Goal: Task Accomplishment & Management: Complete application form

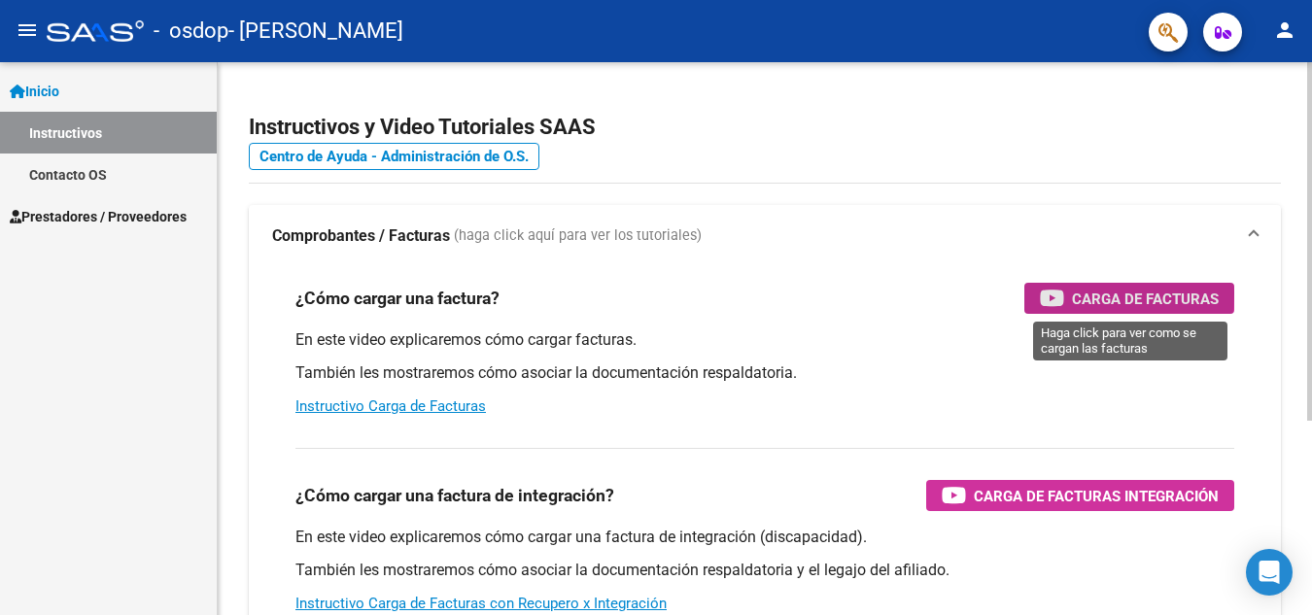
click at [1104, 294] on span "Carga de Facturas" at bounding box center [1145, 299] width 147 height 24
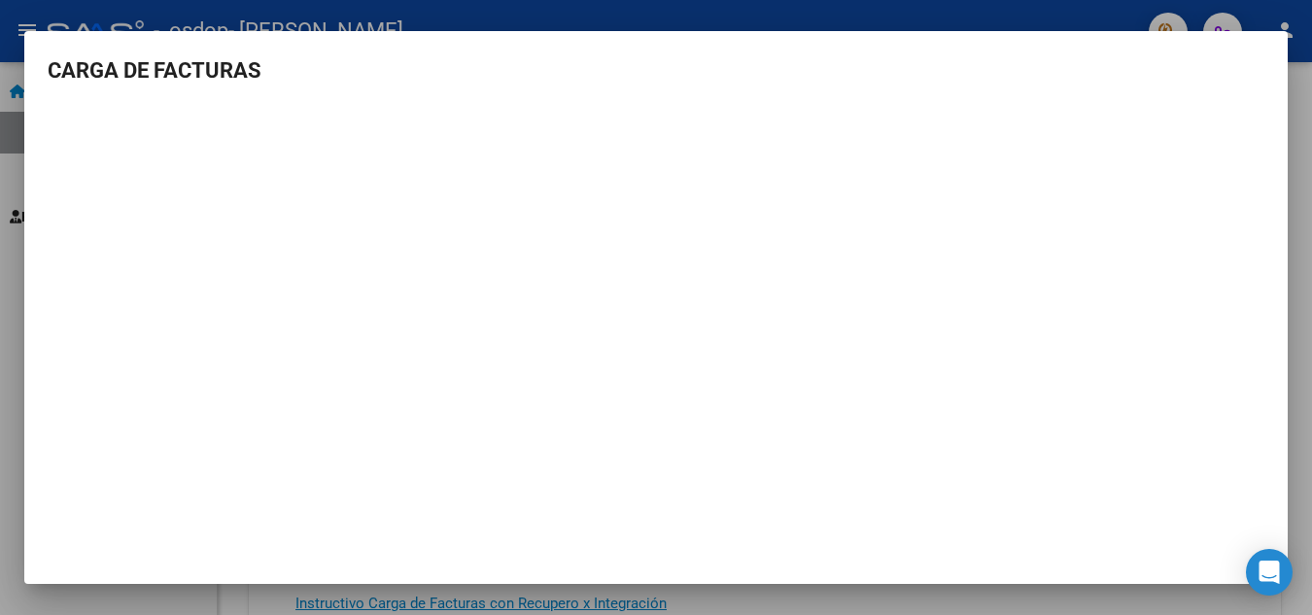
click at [854, 14] on div at bounding box center [656, 307] width 1312 height 615
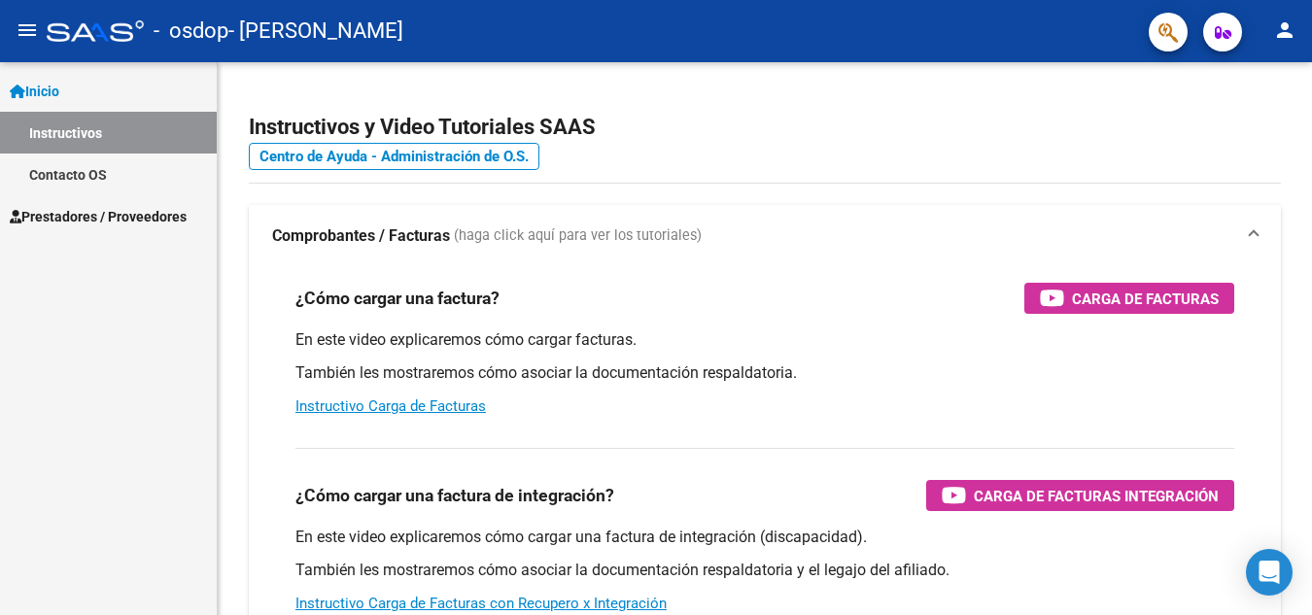
click at [50, 83] on span "Inicio" at bounding box center [35, 91] width 50 height 21
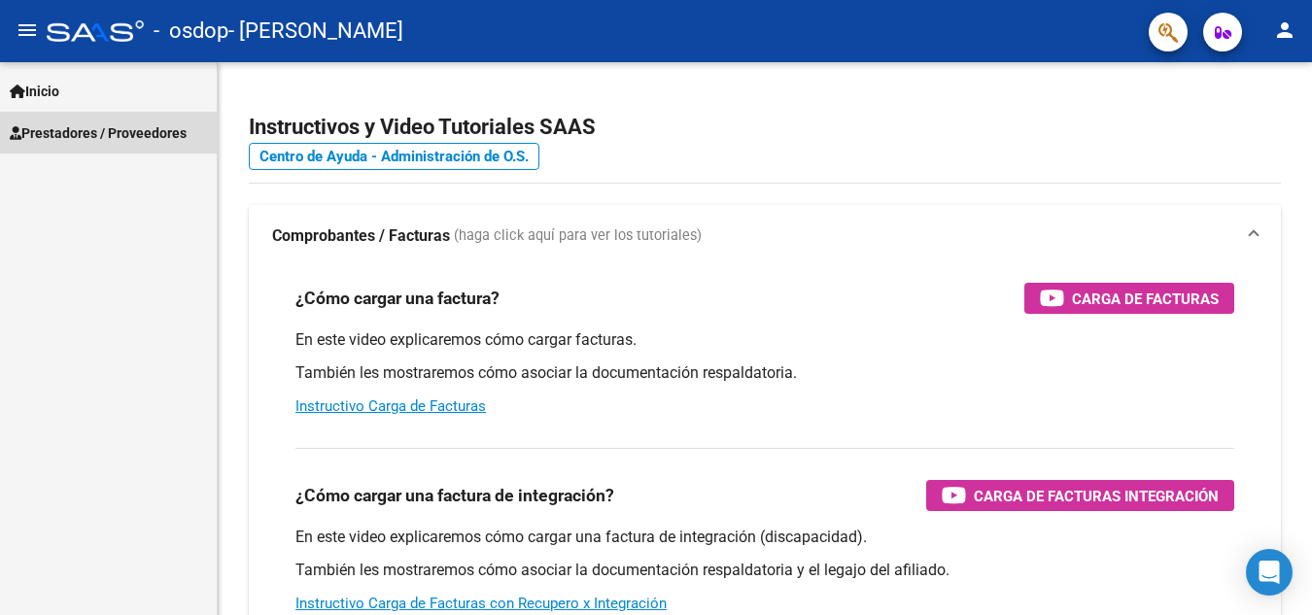
click at [51, 123] on span "Prestadores / Proveedores" at bounding box center [98, 132] width 177 height 21
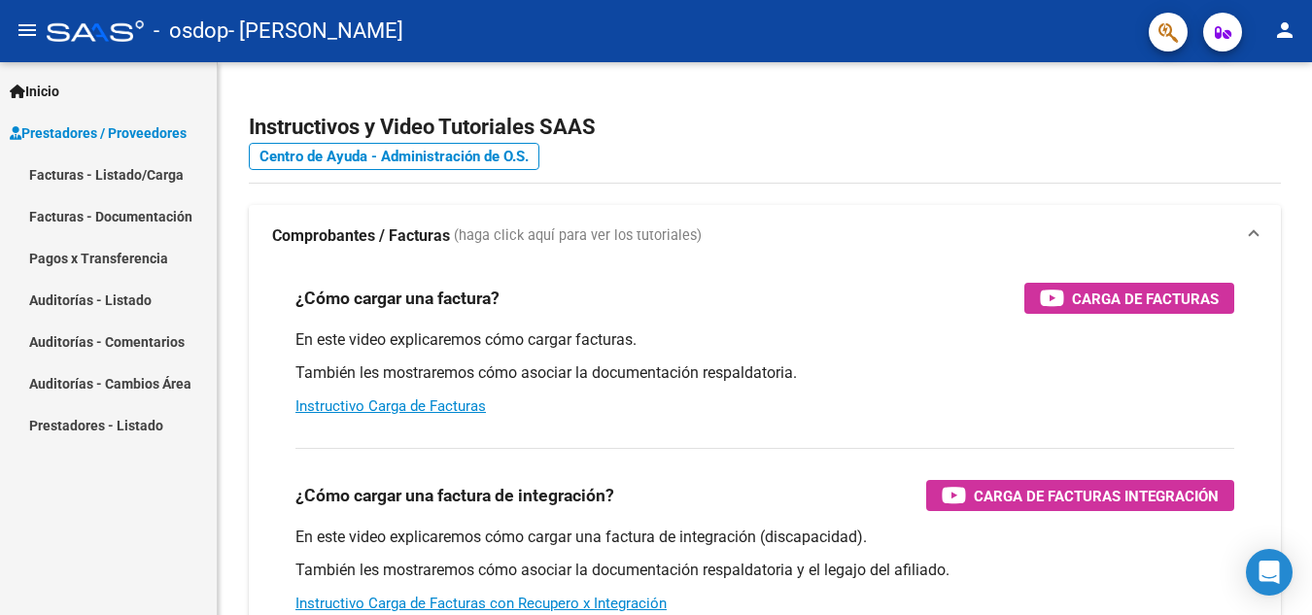
click at [134, 174] on link "Facturas - Listado/Carga" at bounding box center [108, 175] width 217 height 42
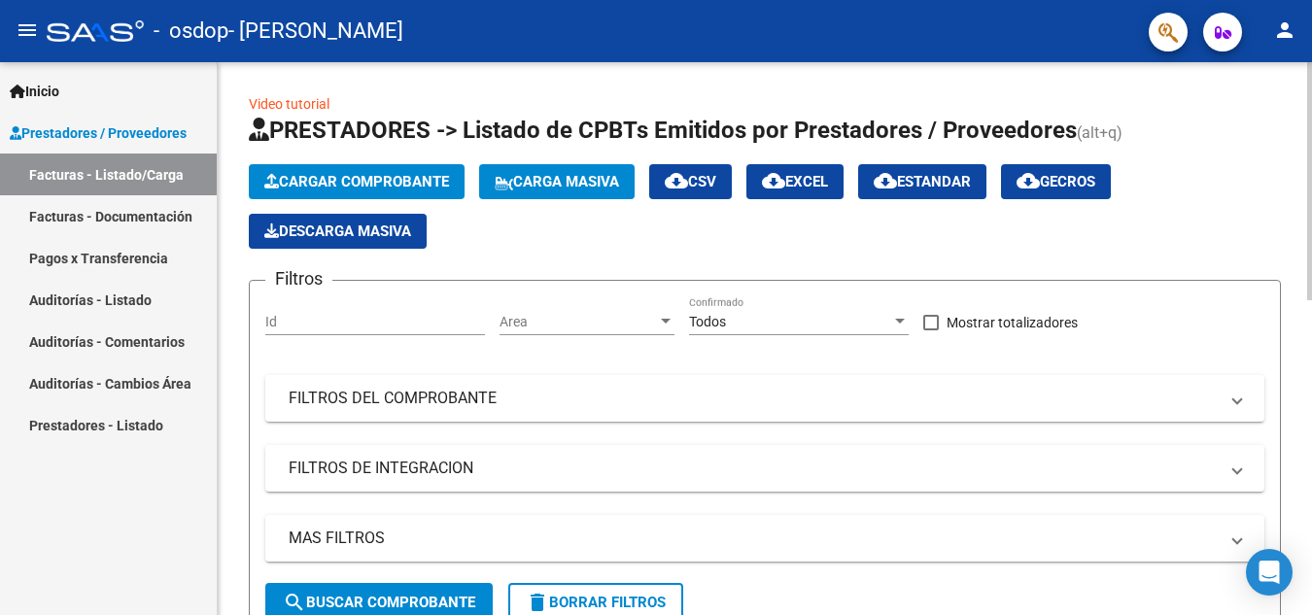
click at [294, 319] on input "Id" at bounding box center [375, 322] width 220 height 17
click at [576, 314] on span "Area" at bounding box center [578, 322] width 157 height 17
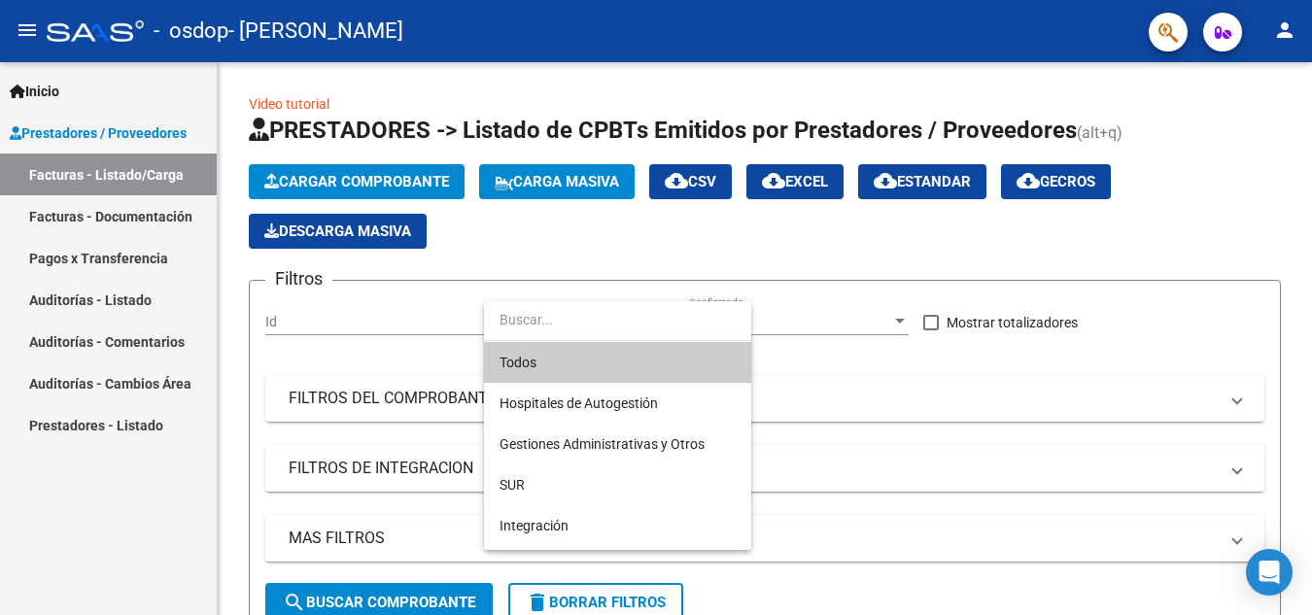
click at [298, 320] on div at bounding box center [656, 307] width 1312 height 615
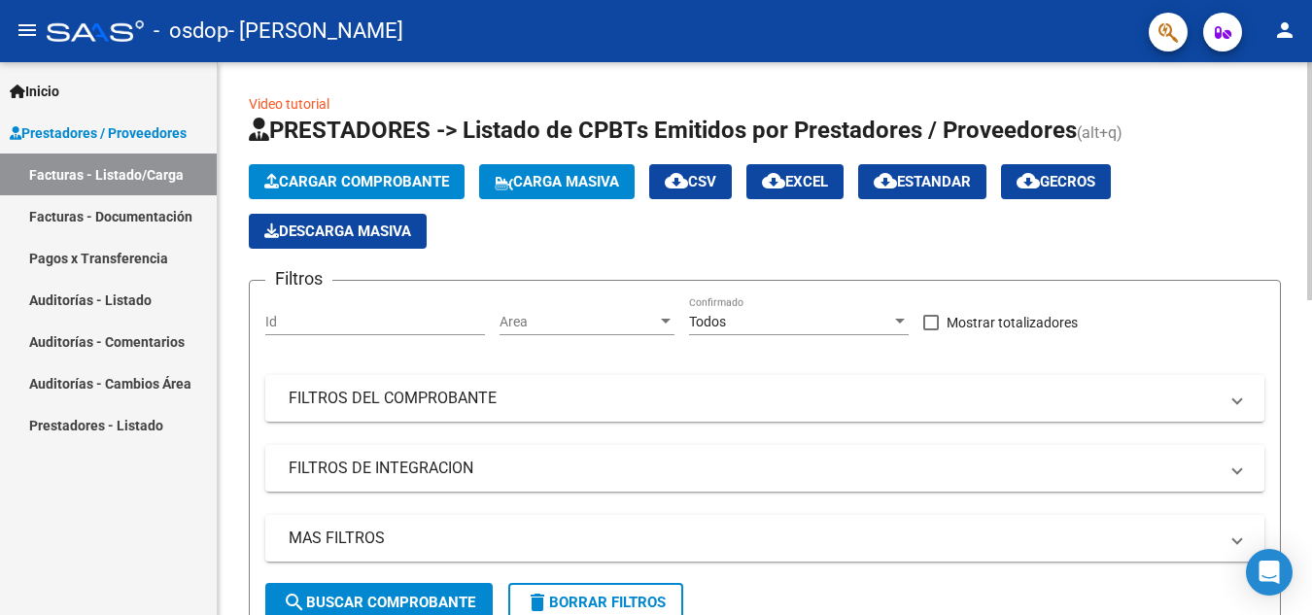
click at [366, 172] on button "Cargar Comprobante" at bounding box center [357, 181] width 216 height 35
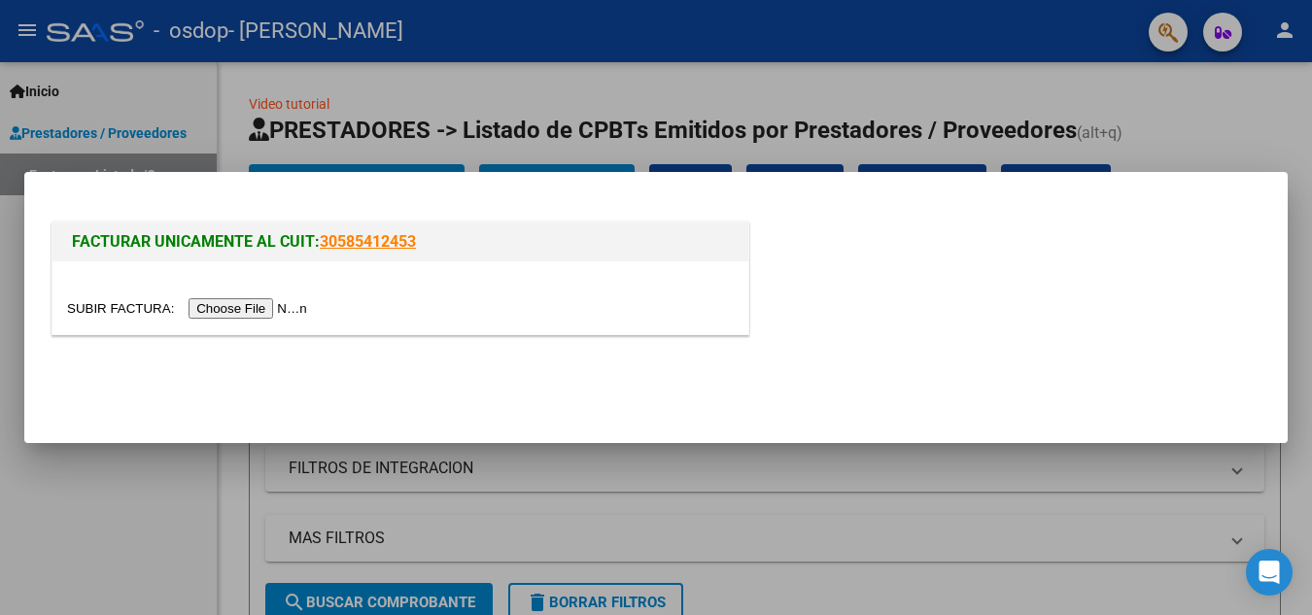
click at [225, 305] on input "file" at bounding box center [190, 308] width 246 height 20
click at [230, 303] on input "file" at bounding box center [190, 308] width 246 height 20
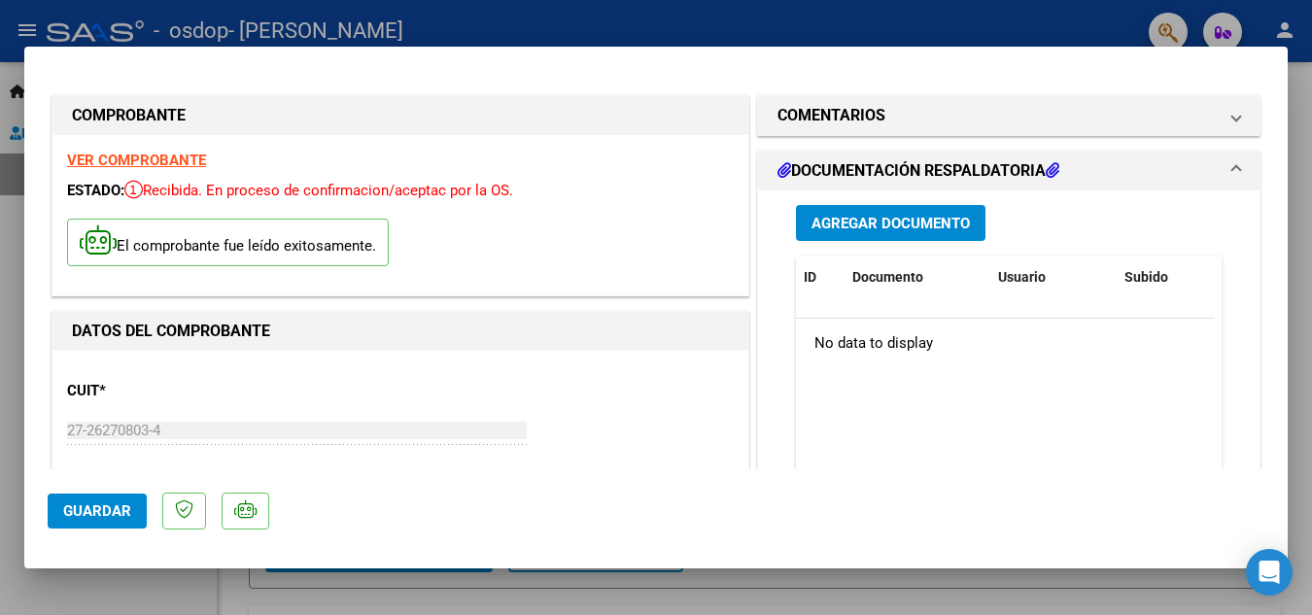
click at [196, 415] on div "CUIT * 27-26270803-4 Ingresar CUIT ANALISIS PRESTADOR VERON ALMA JACINTA ARCA P…" at bounding box center [400, 451] width 667 height 171
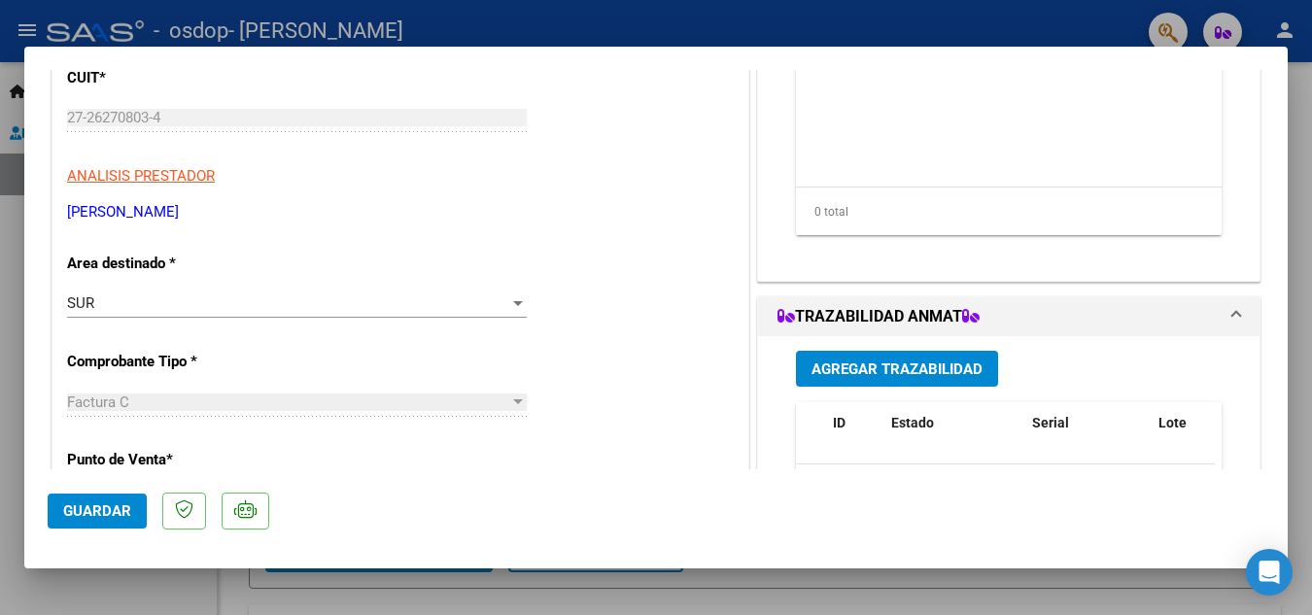
scroll to position [350, 0]
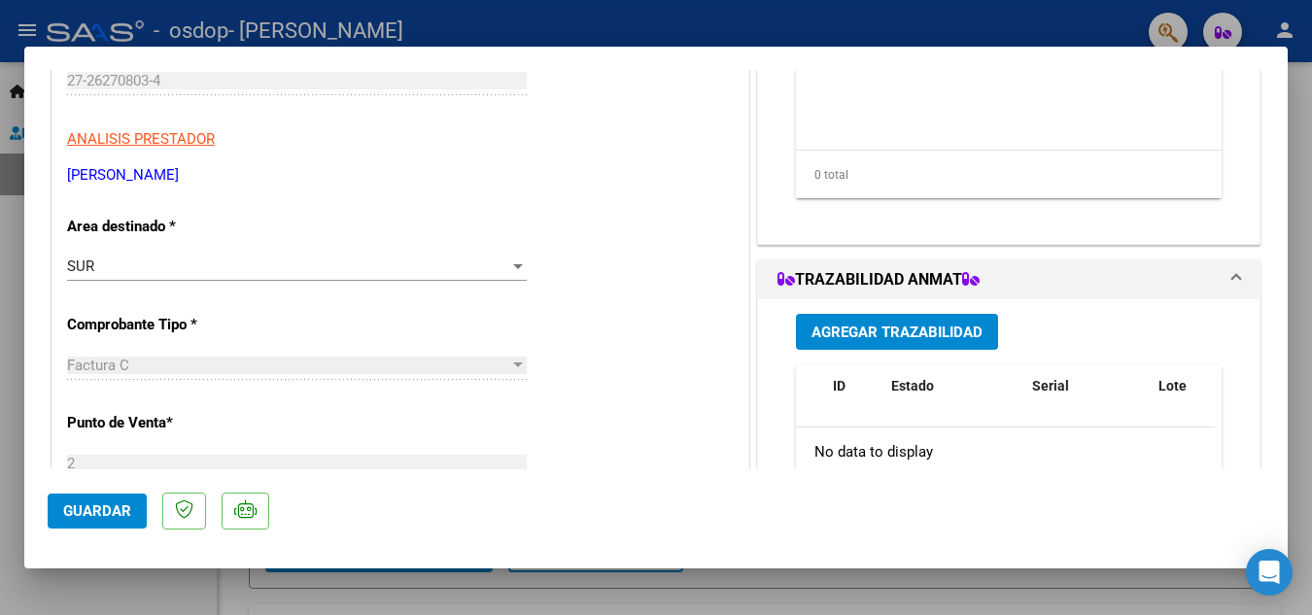
click at [513, 363] on div at bounding box center [518, 365] width 10 height 5
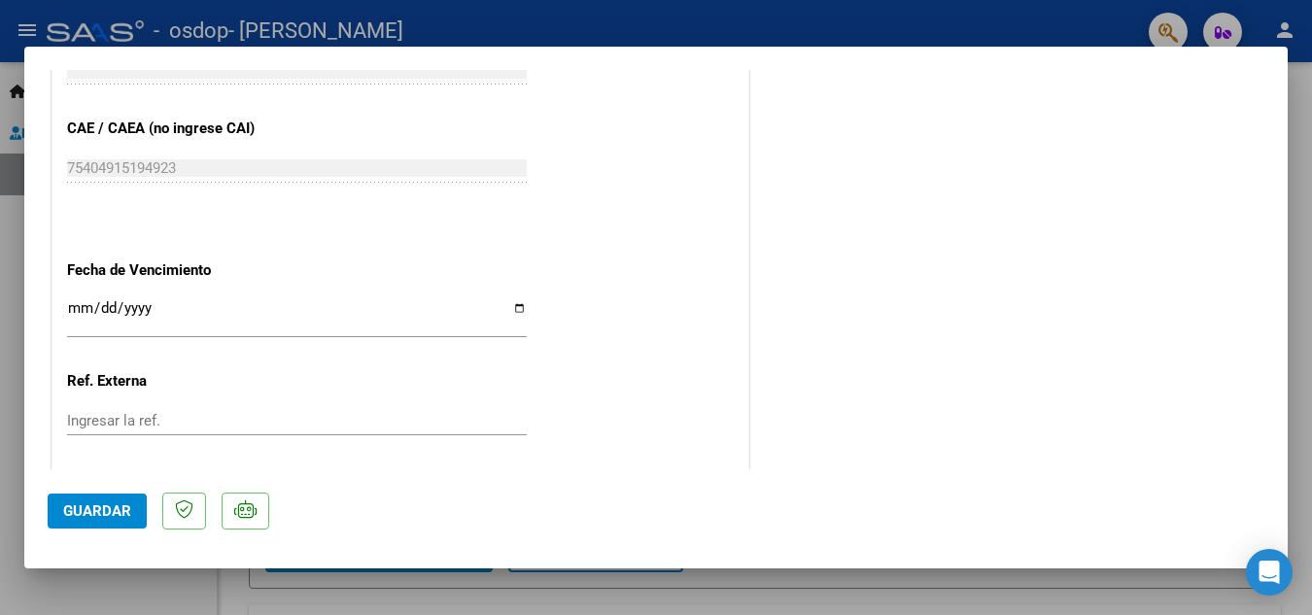
scroll to position [1089, 0]
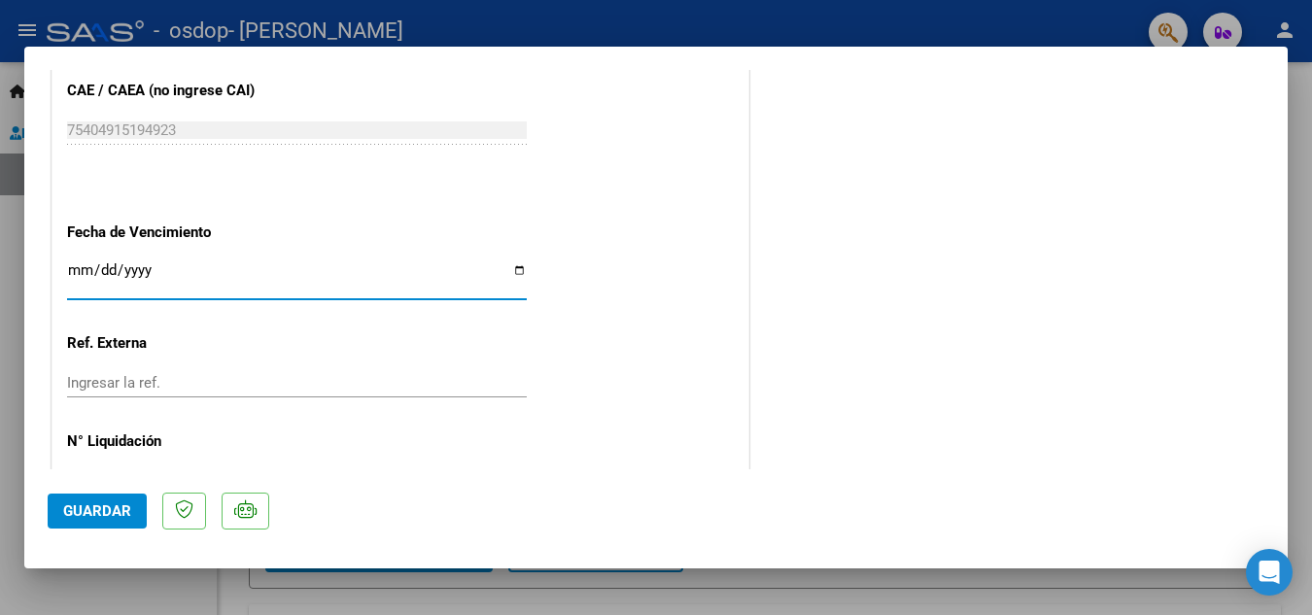
click at [78, 268] on input "Ingresar la fecha" at bounding box center [297, 277] width 460 height 31
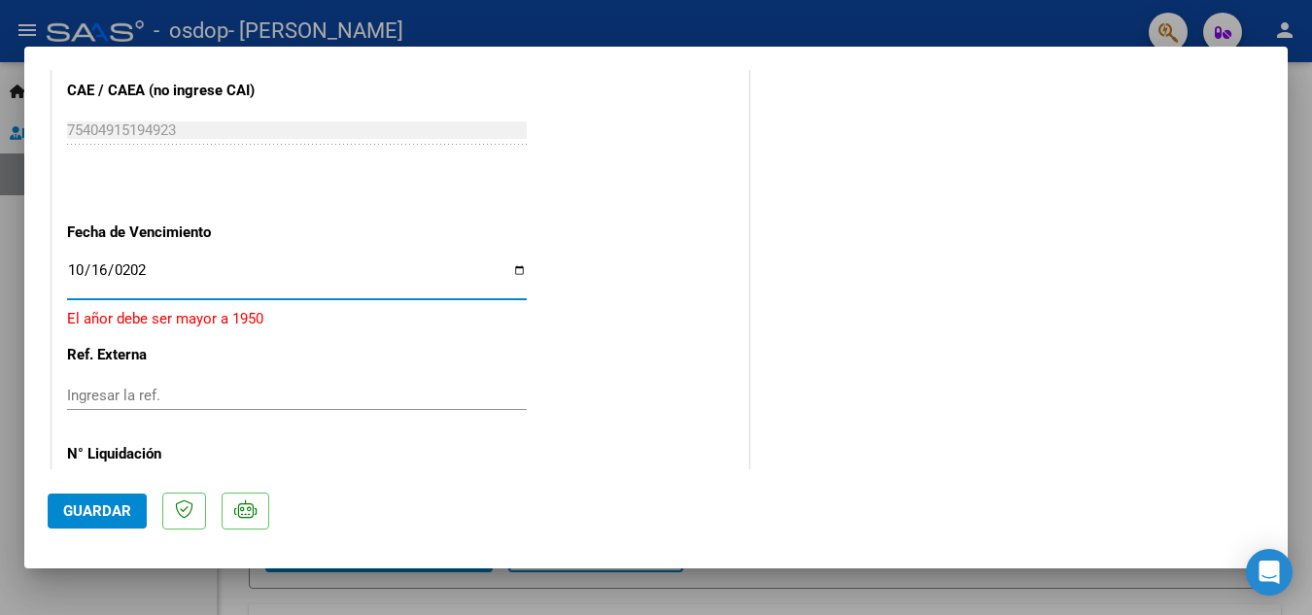
type input "2025-10-16"
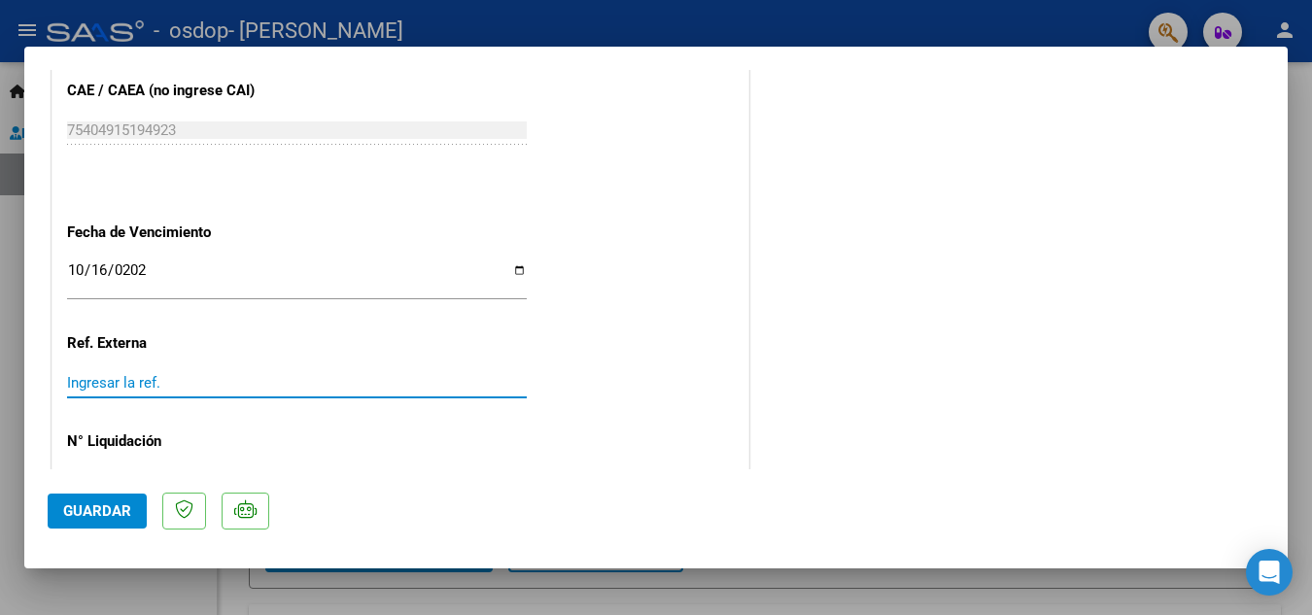
click at [126, 384] on input "Ingresar la ref." at bounding box center [297, 382] width 460 height 17
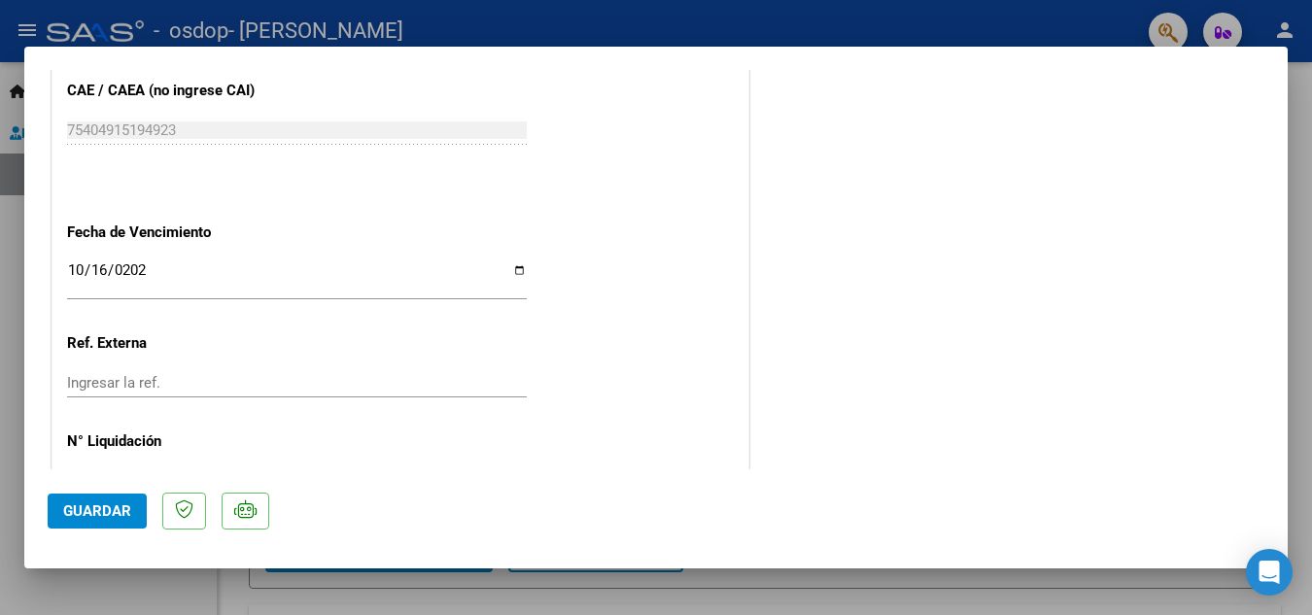
scroll to position [1153, 0]
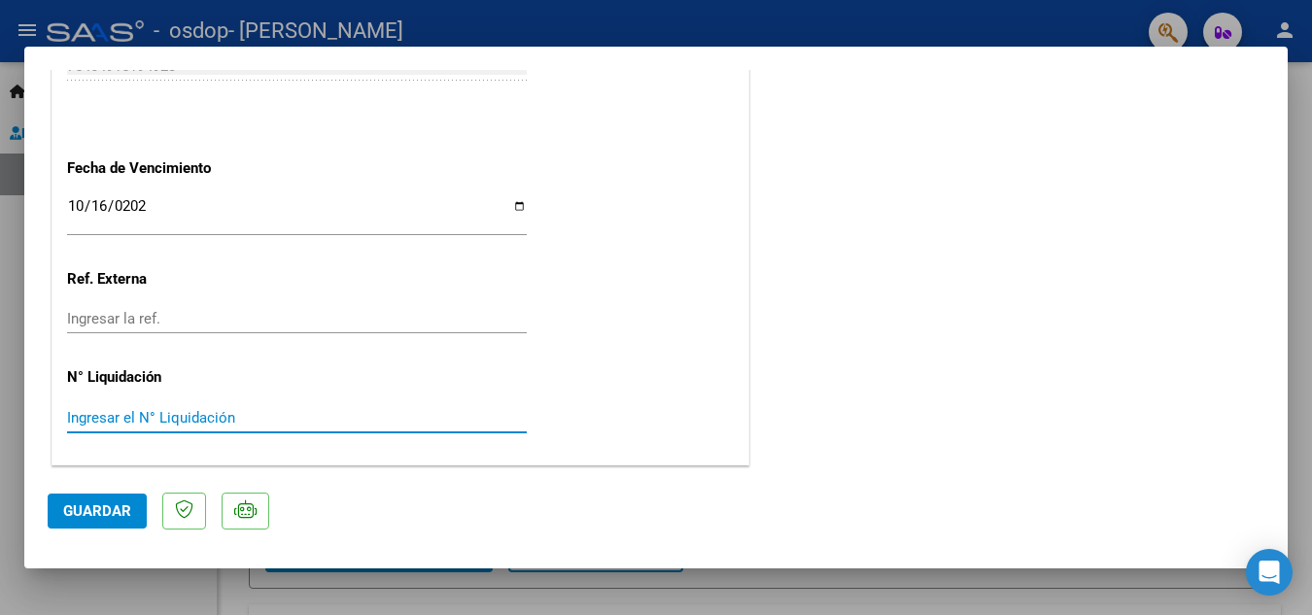
click at [198, 416] on input "Ingresar el N° Liquidación" at bounding box center [297, 417] width 460 height 17
click at [153, 322] on input "Ingresar la ref." at bounding box center [297, 318] width 460 height 17
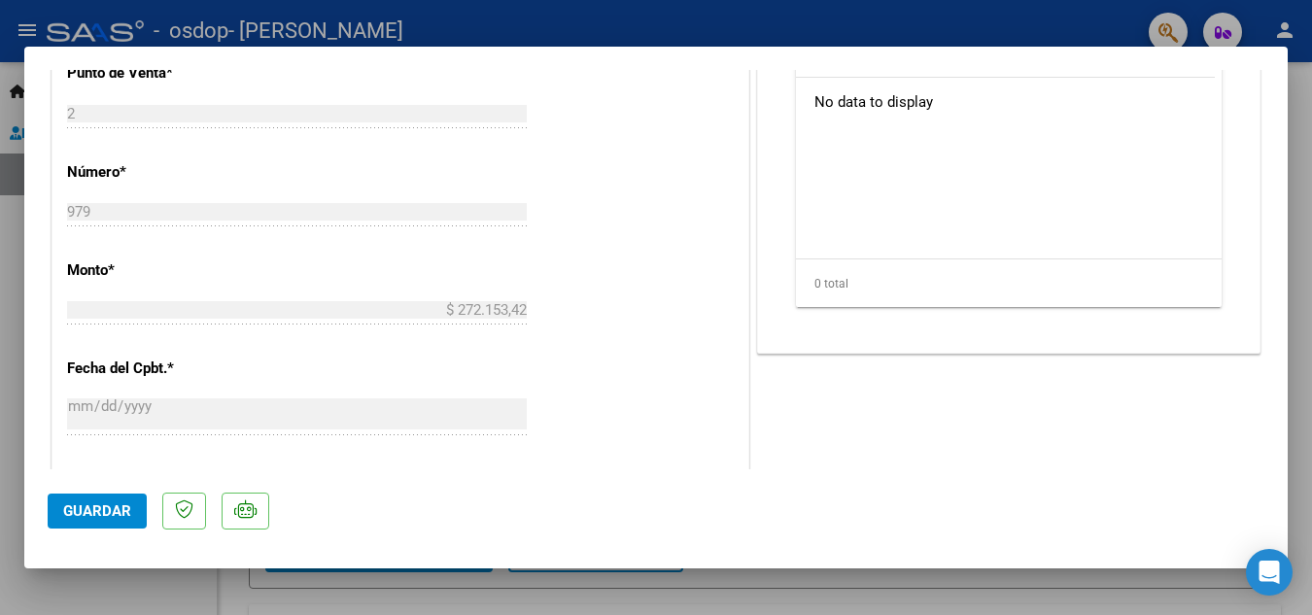
scroll to position [727, 0]
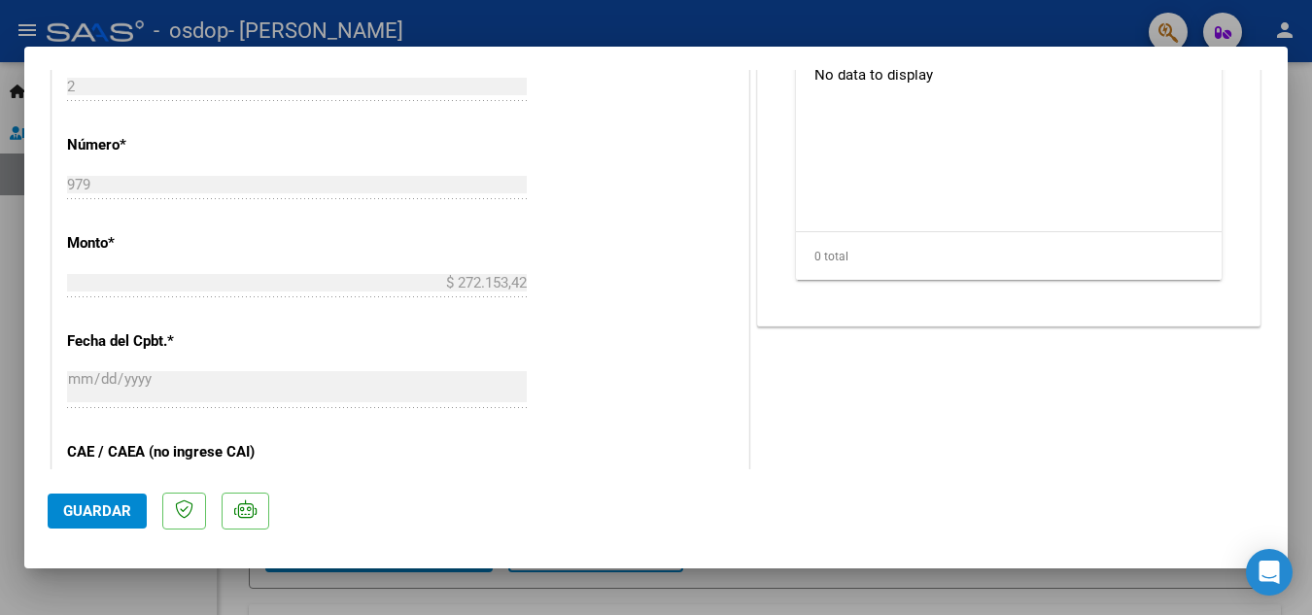
click at [85, 507] on span "Guardar" at bounding box center [97, 511] width 68 height 17
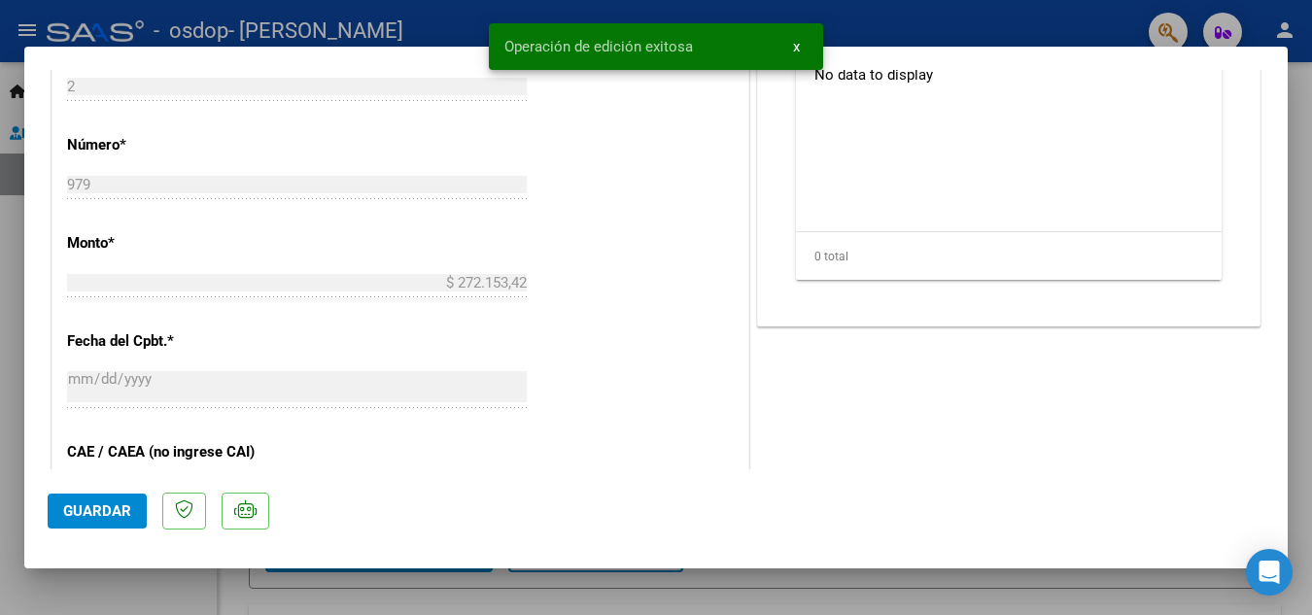
scroll to position [112, 0]
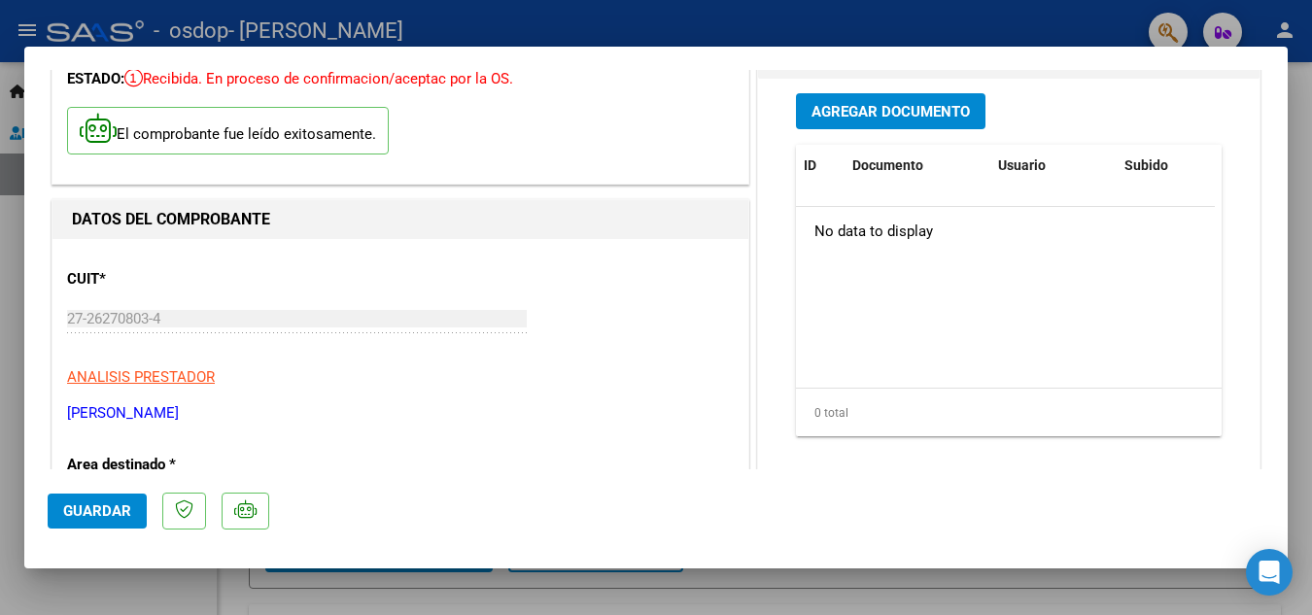
click at [889, 108] on span "Agregar Documento" at bounding box center [891, 111] width 158 height 17
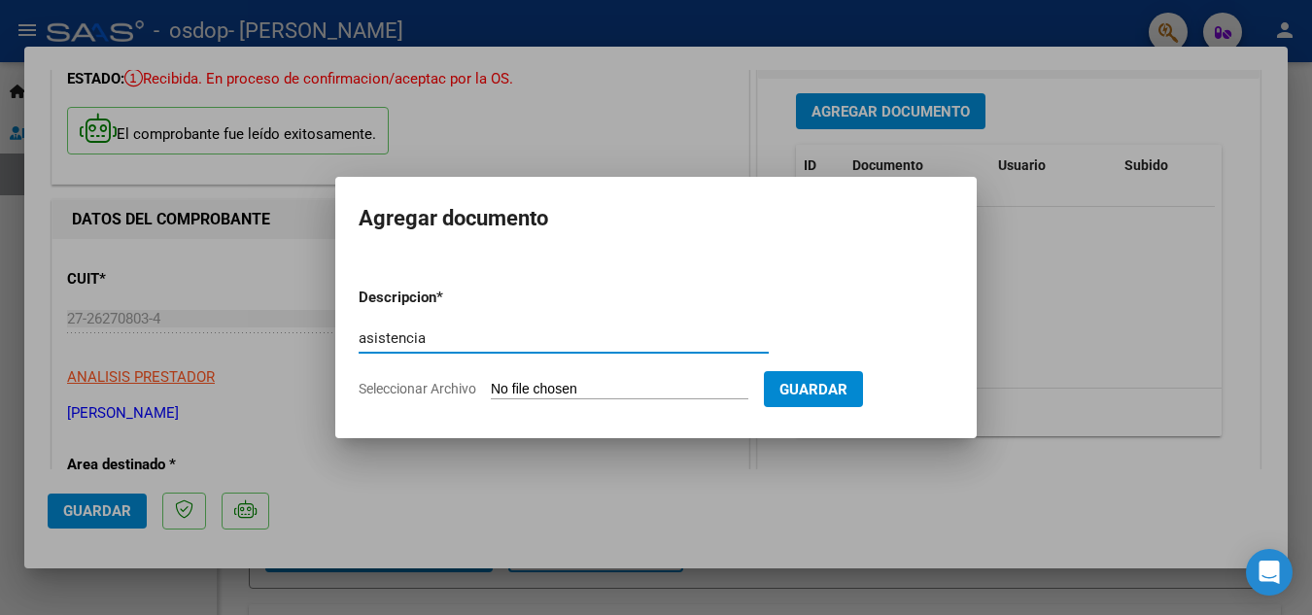
type input "asistencia"
click at [614, 387] on input "Seleccionar Archivo" at bounding box center [620, 390] width 258 height 18
type input "C:\fakepath\2025_10_06 9_48 p. m. Office Lens.pdf"
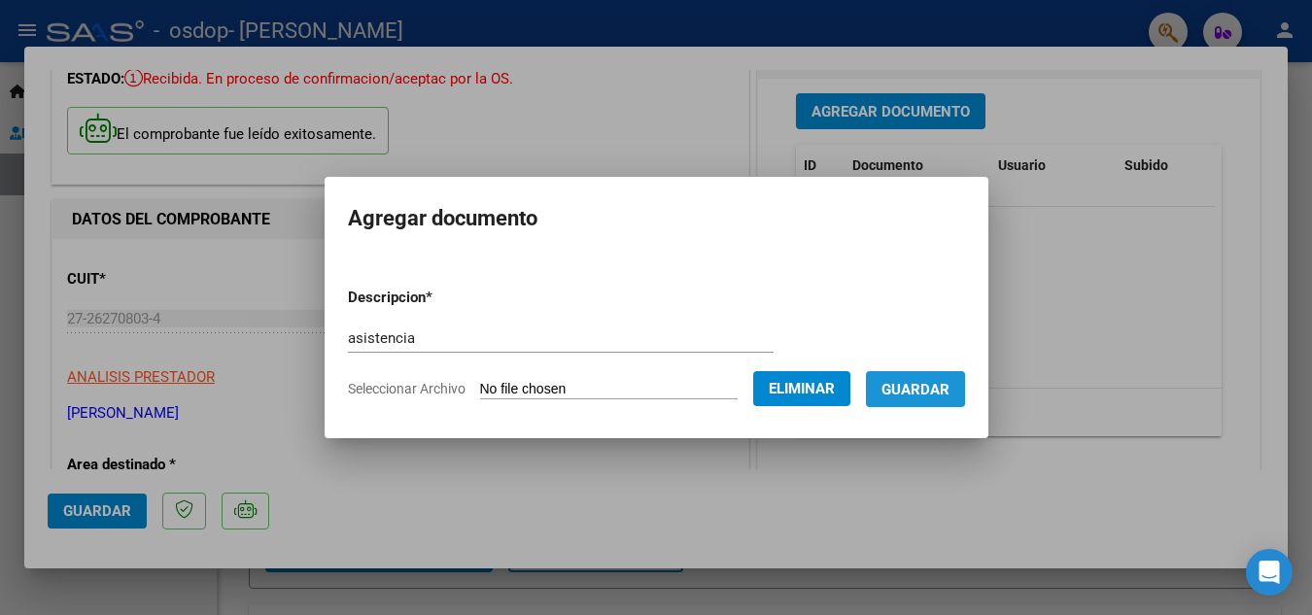
click at [933, 383] on span "Guardar" at bounding box center [916, 389] width 68 height 17
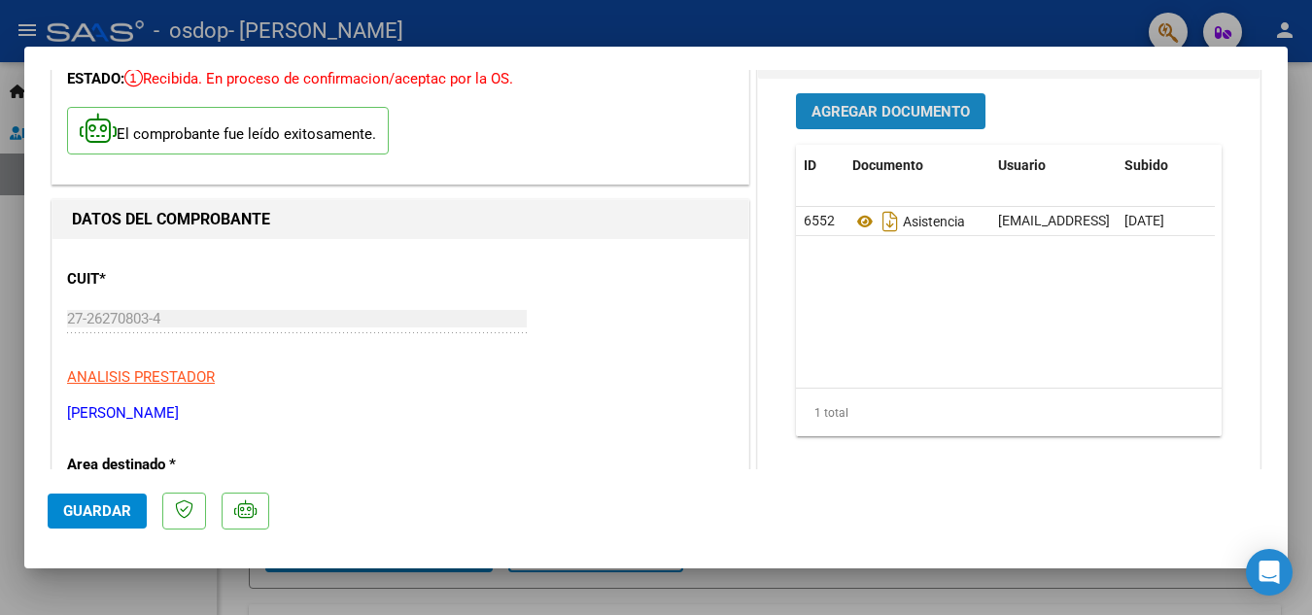
click at [868, 105] on span "Agregar Documento" at bounding box center [891, 111] width 158 height 17
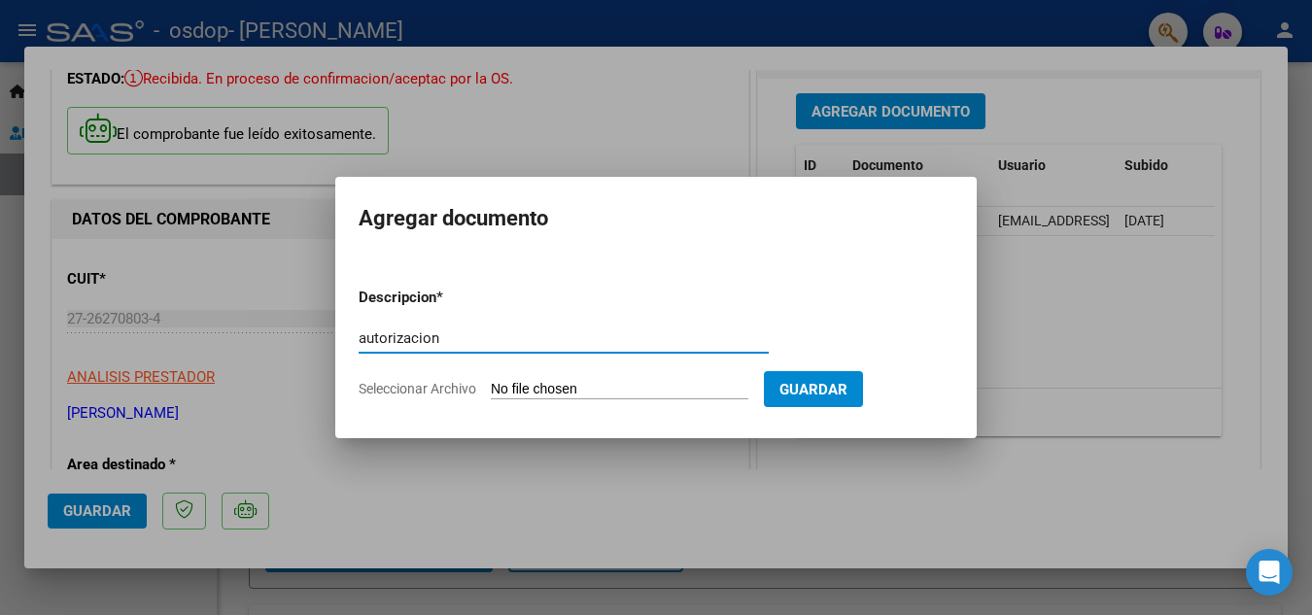
type input "autorizacion"
click at [514, 386] on input "Seleccionar Archivo" at bounding box center [620, 390] width 258 height 18
click at [441, 391] on span "Seleccionar Archivo" at bounding box center [418, 389] width 118 height 16
click at [491, 391] on input "Seleccionar Archivo" at bounding box center [620, 390] width 258 height 18
type input "C:\fakepath\2025_10_06 9_50 p. m. Office Lens.pdf"
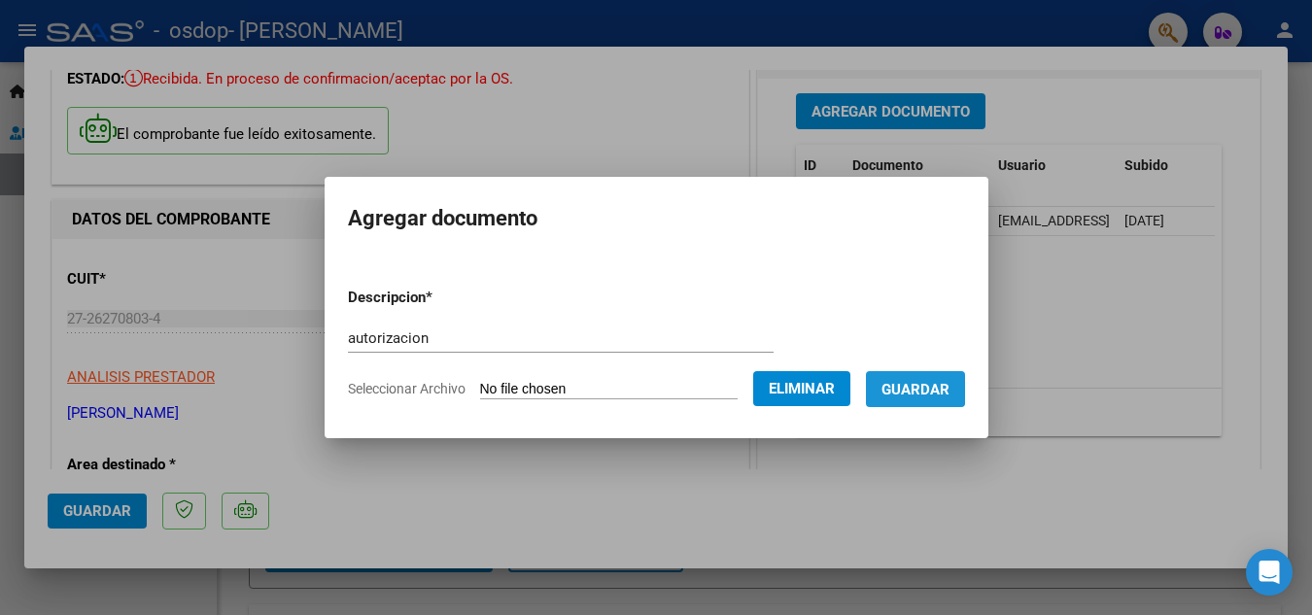
click at [912, 382] on span "Guardar" at bounding box center [916, 389] width 68 height 17
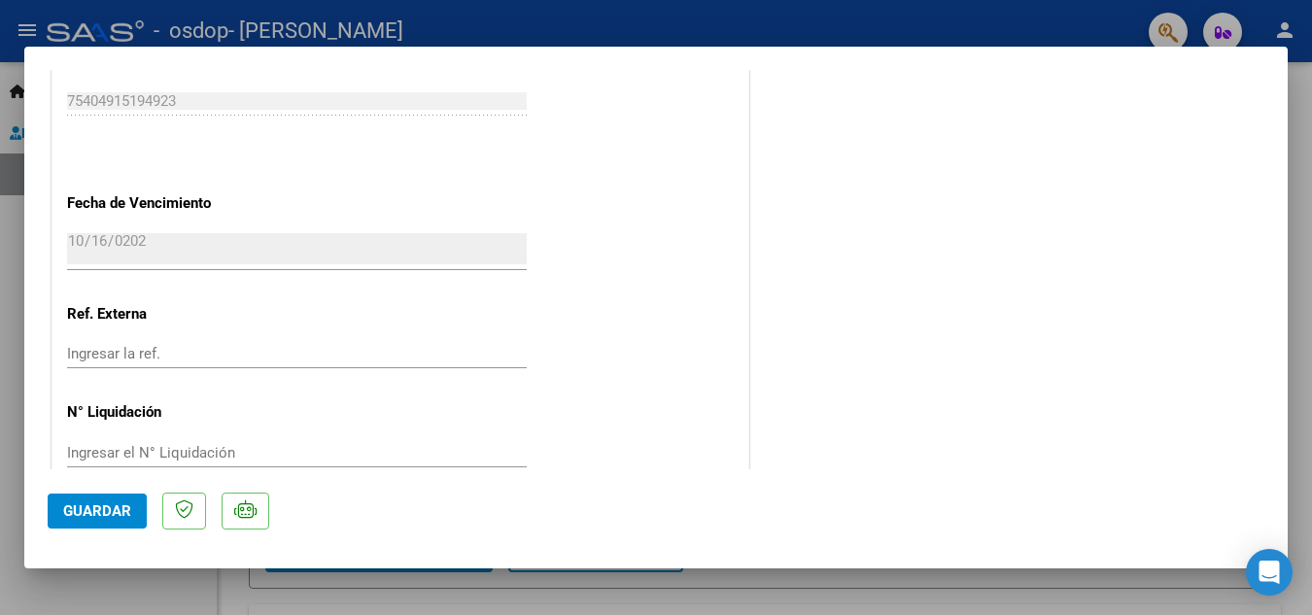
scroll to position [1153, 0]
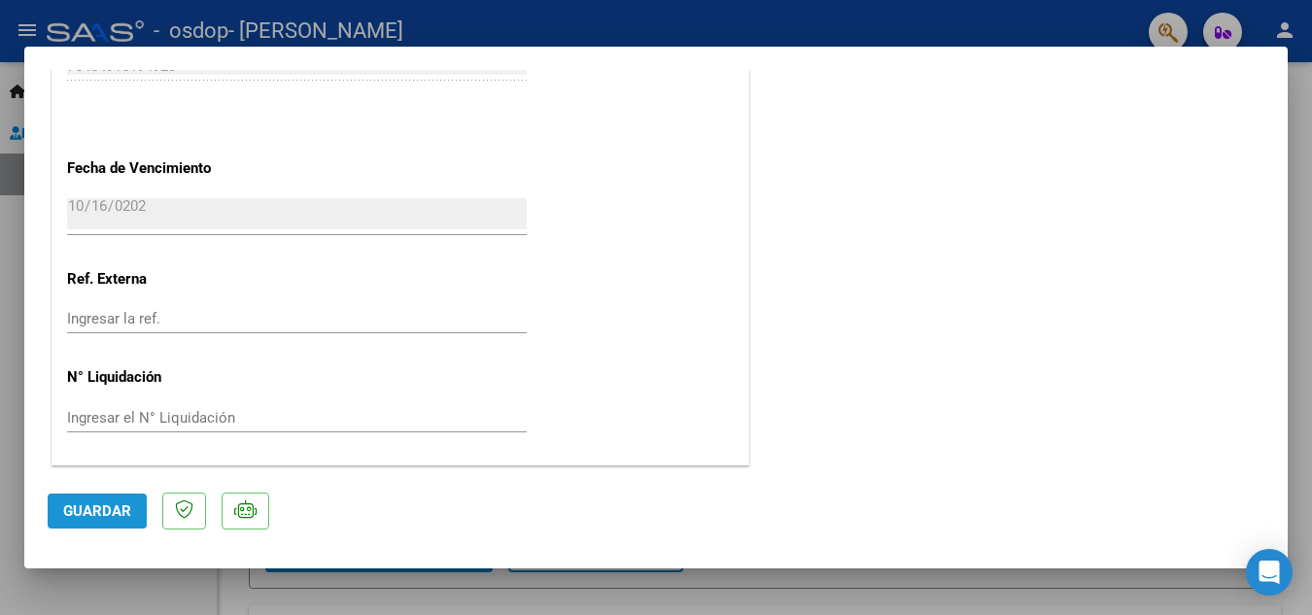
click at [81, 503] on span "Guardar" at bounding box center [97, 511] width 68 height 17
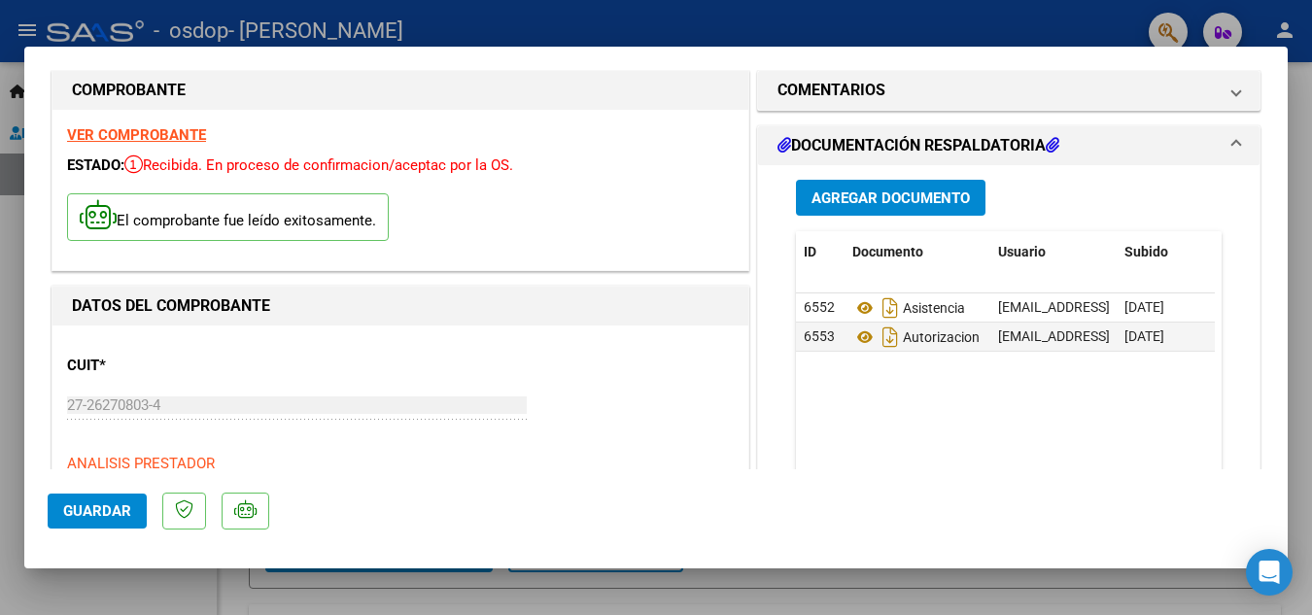
scroll to position [0, 0]
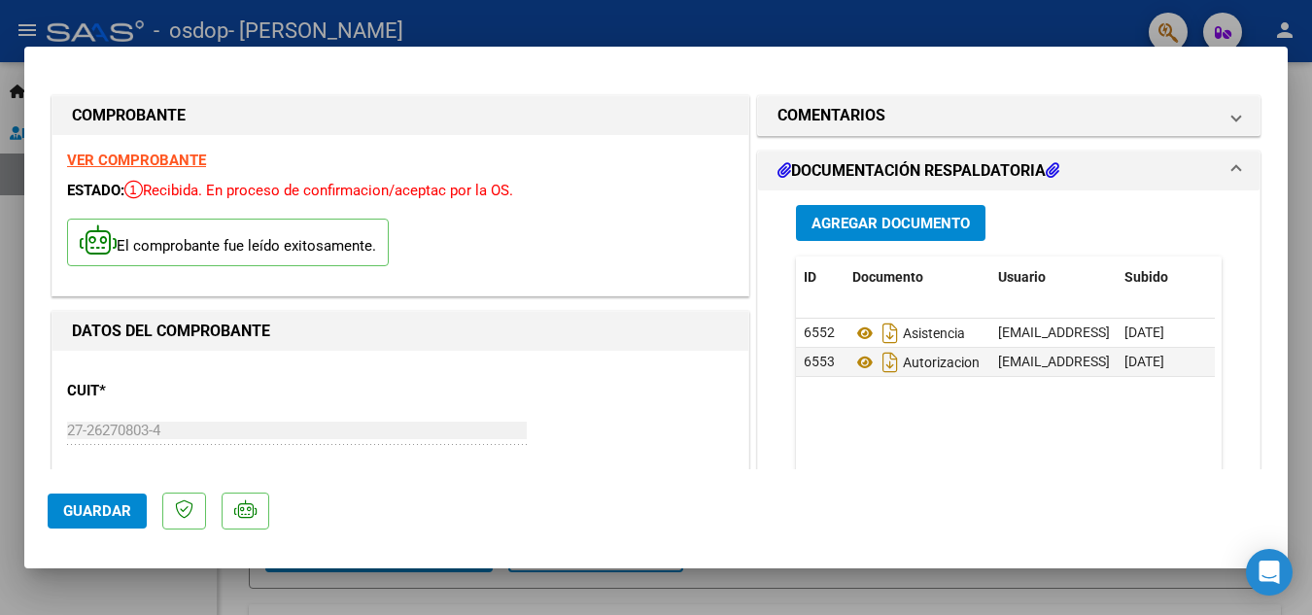
click at [169, 155] on strong "VER COMPROBANTE" at bounding box center [136, 160] width 139 height 17
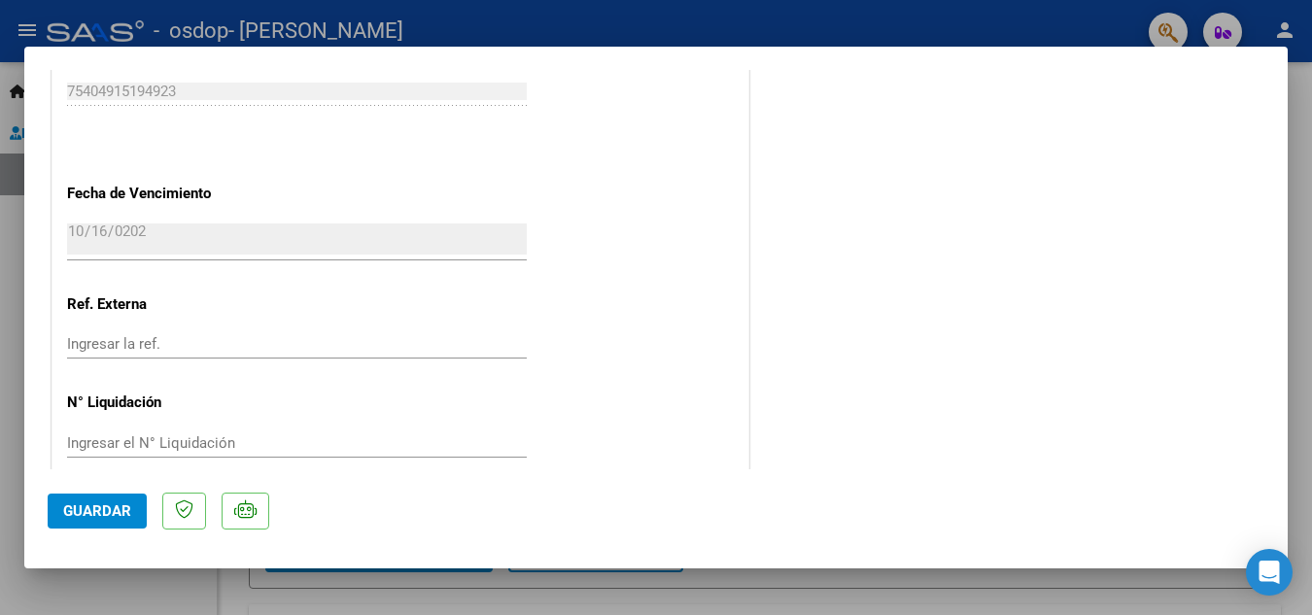
scroll to position [1153, 0]
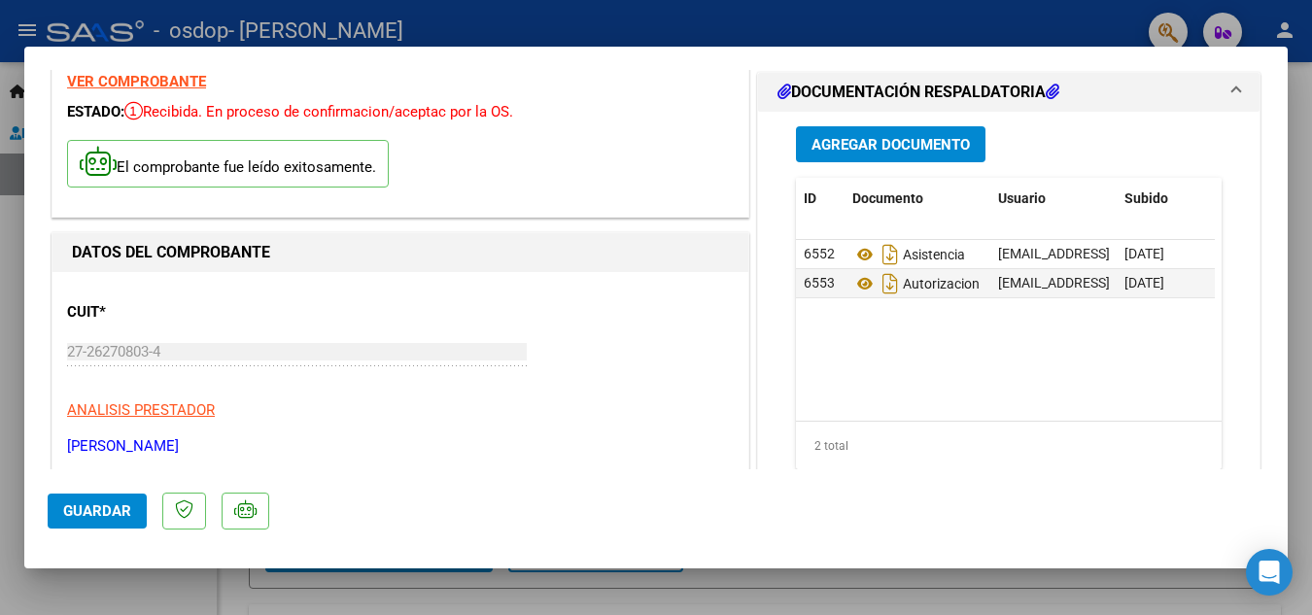
scroll to position [0, 0]
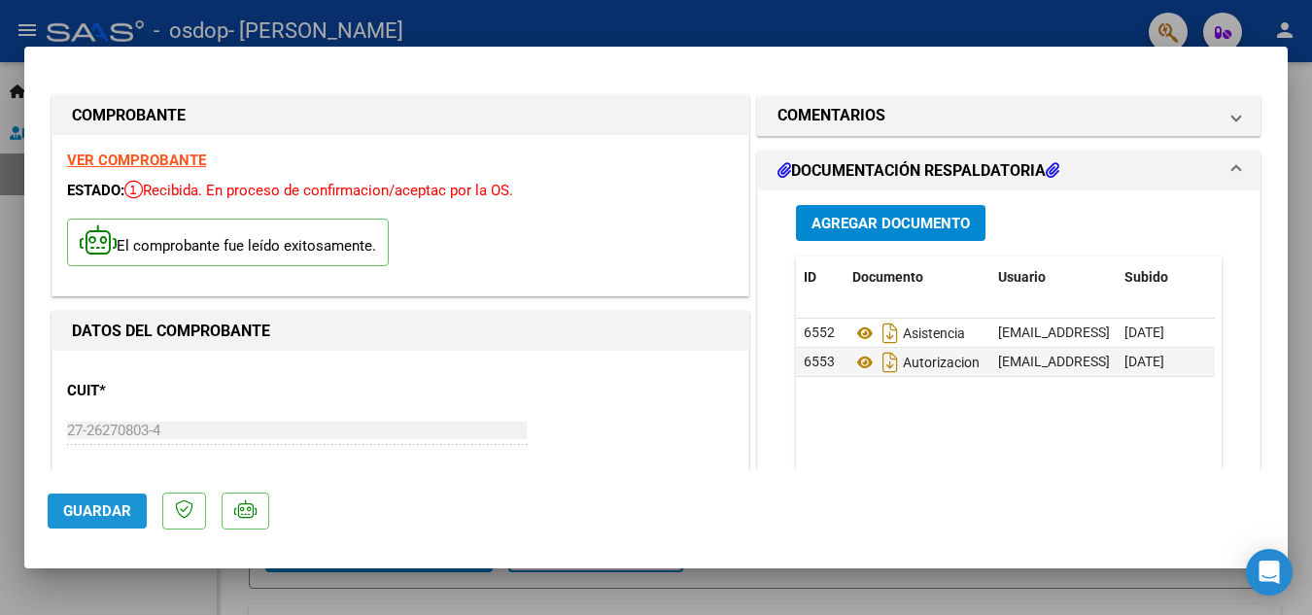
click at [111, 514] on span "Guardar" at bounding box center [97, 511] width 68 height 17
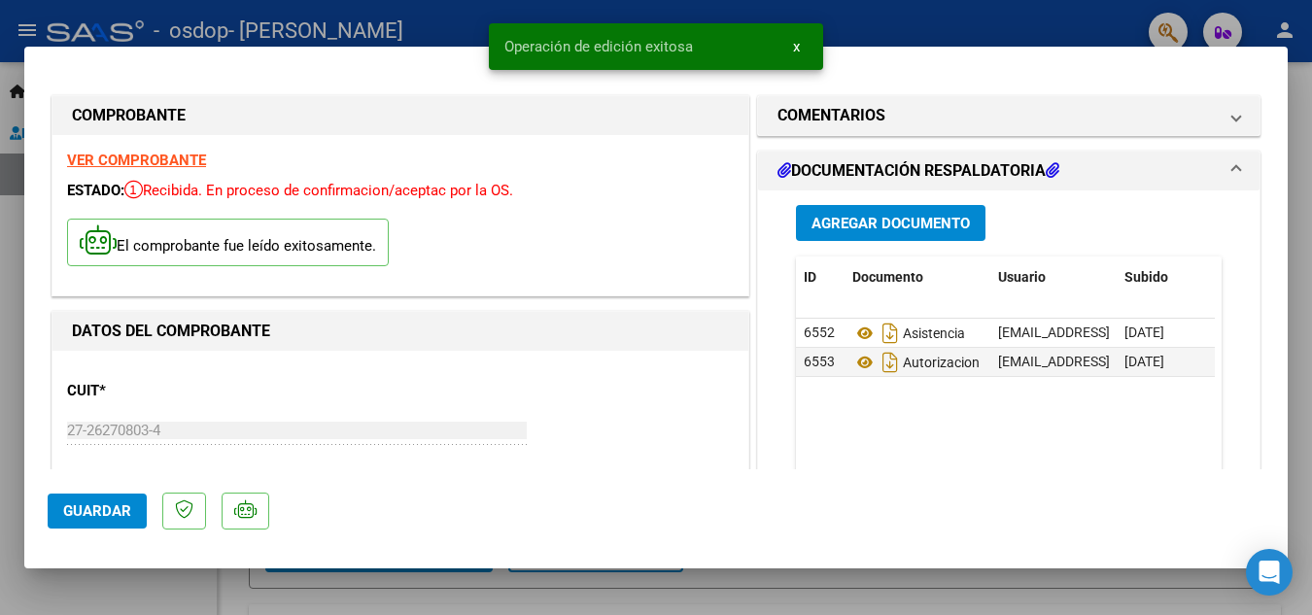
click at [447, 18] on div at bounding box center [656, 307] width 1312 height 615
type input "$ 0,00"
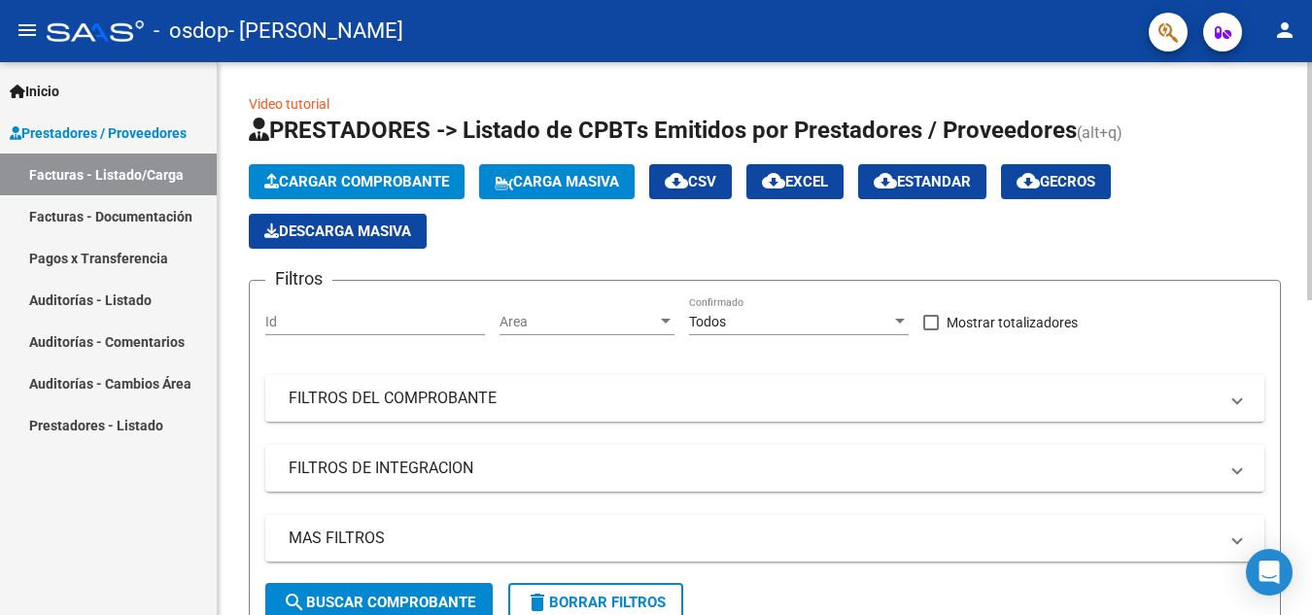
click at [416, 598] on span "search Buscar Comprobante" at bounding box center [379, 602] width 192 height 17
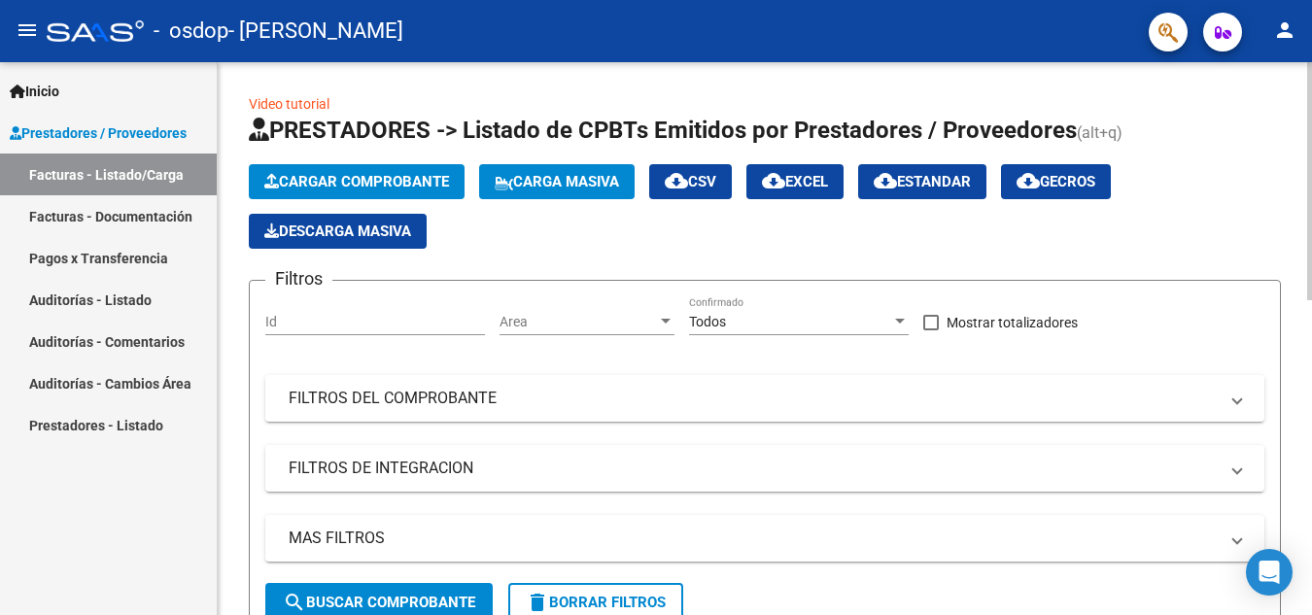
click at [901, 316] on div at bounding box center [899, 322] width 17 height 16
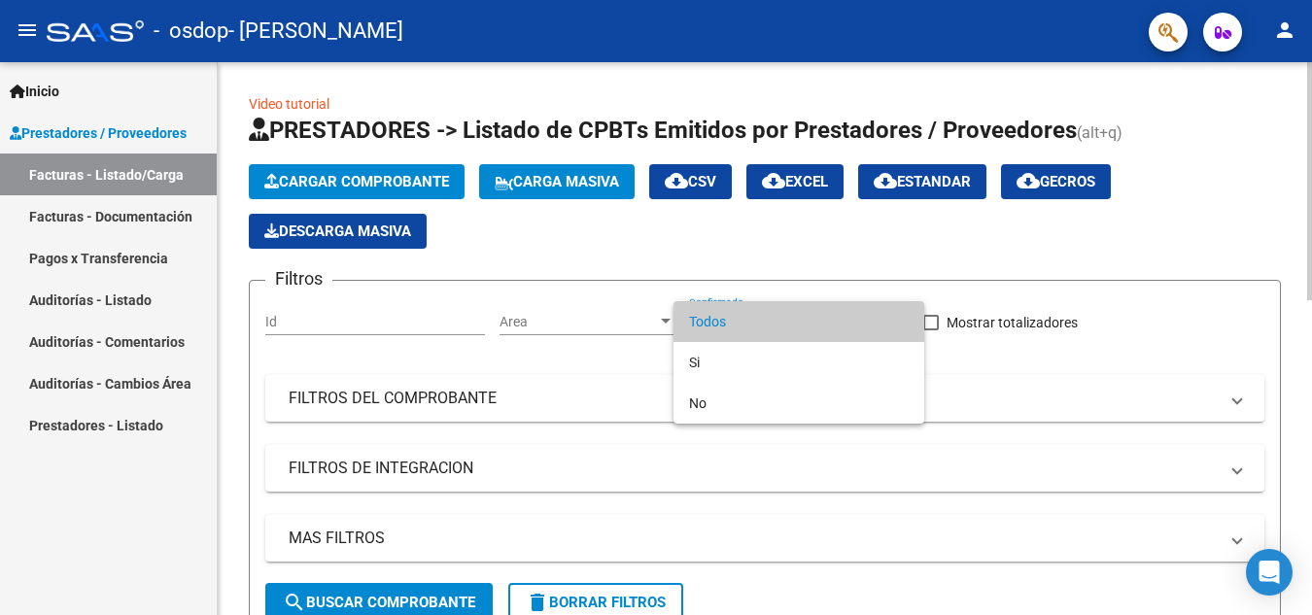
click at [901, 316] on span "Todos" at bounding box center [799, 321] width 220 height 41
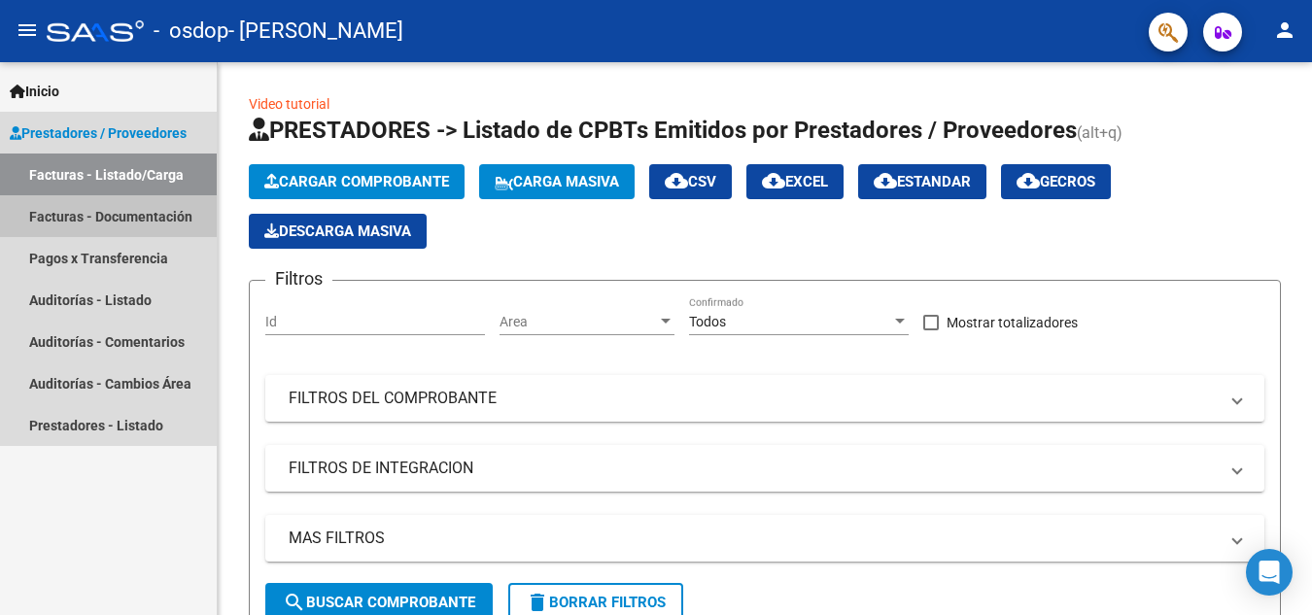
click at [86, 210] on link "Facturas - Documentación" at bounding box center [108, 216] width 217 height 42
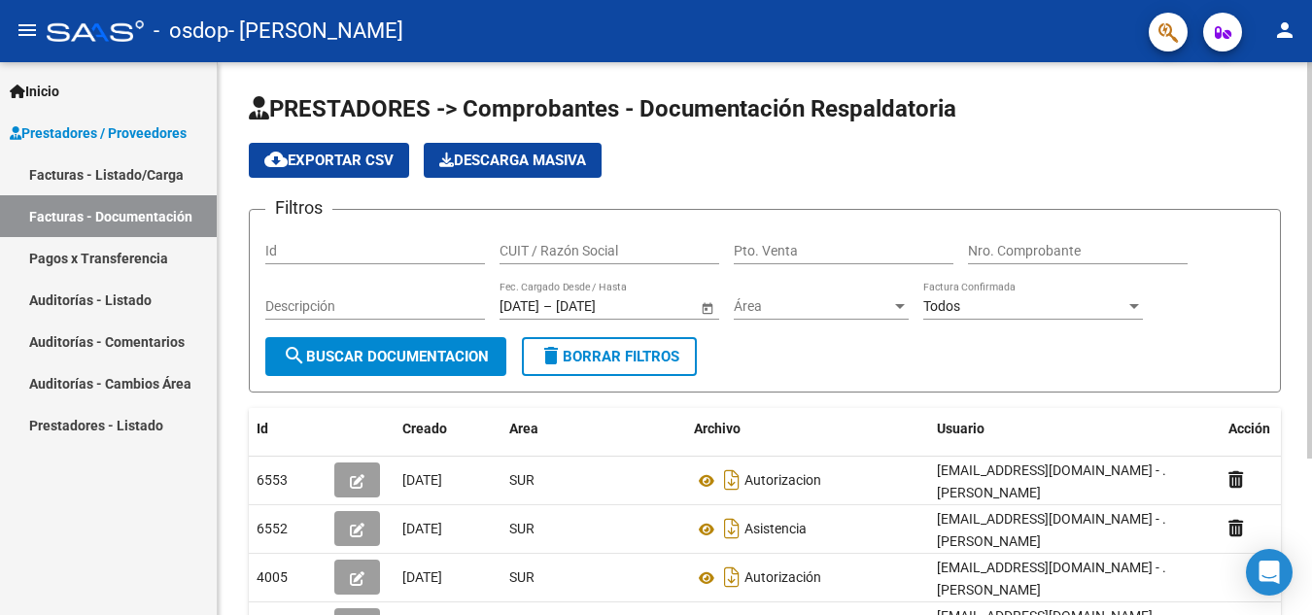
scroll to position [218, 0]
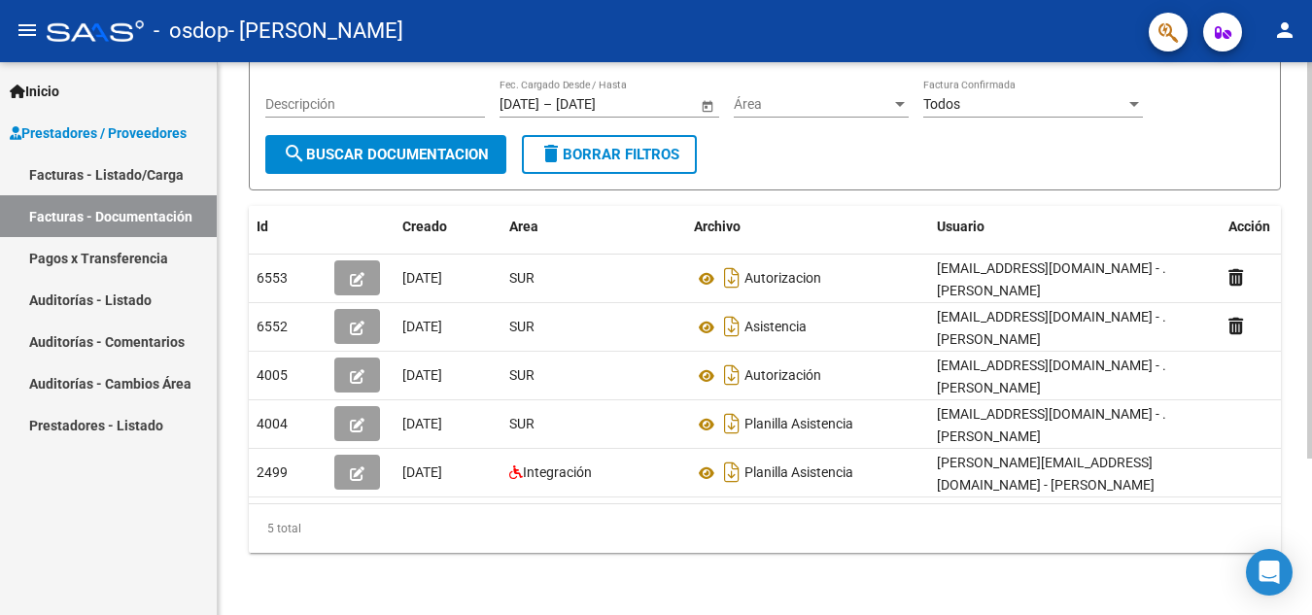
click at [1309, 493] on div at bounding box center [1309, 338] width 5 height 553
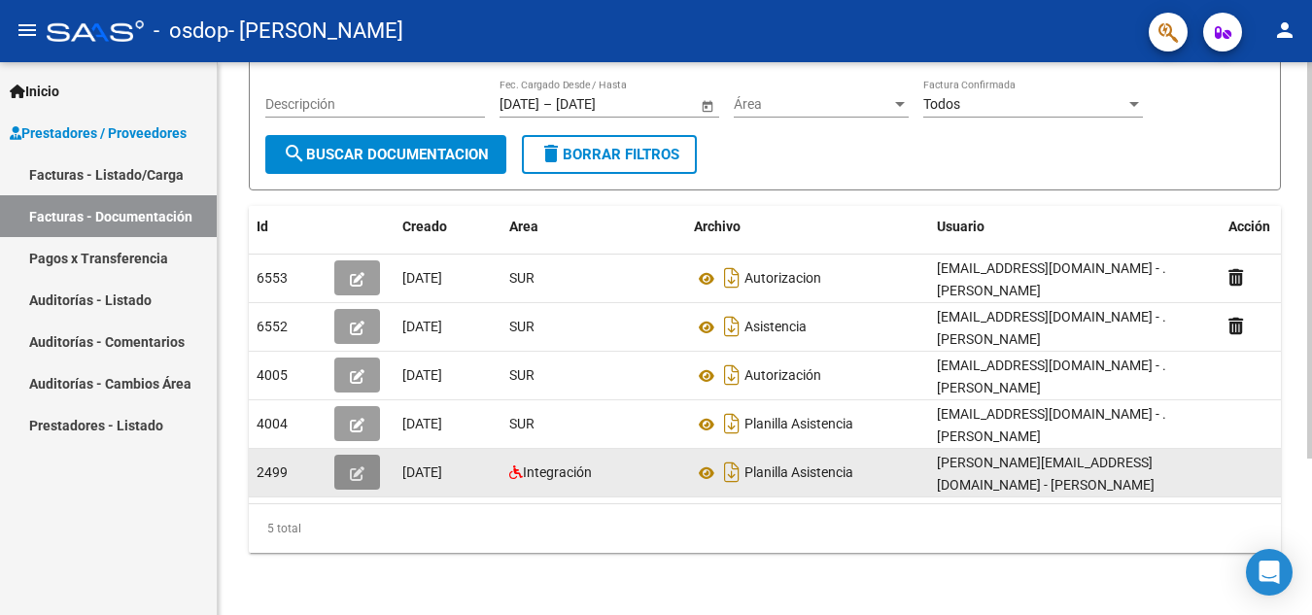
click at [355, 467] on icon "button" at bounding box center [357, 474] width 15 height 15
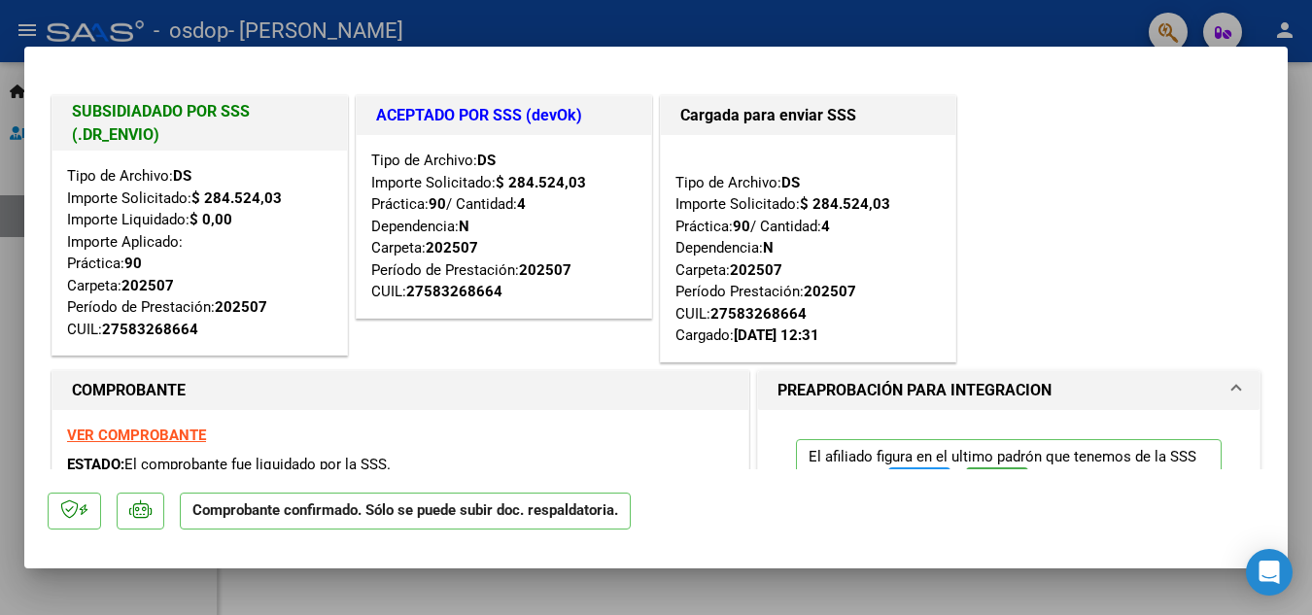
click at [149, 427] on strong "VER COMPROBANTE" at bounding box center [136, 435] width 139 height 17
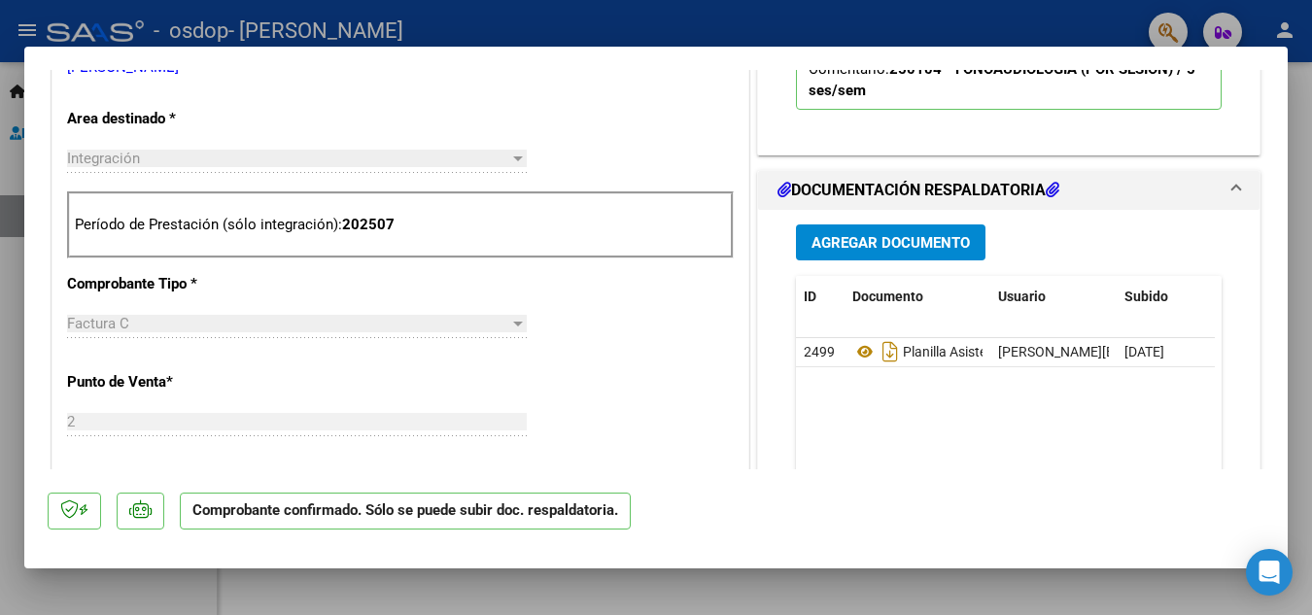
scroll to position [312, 0]
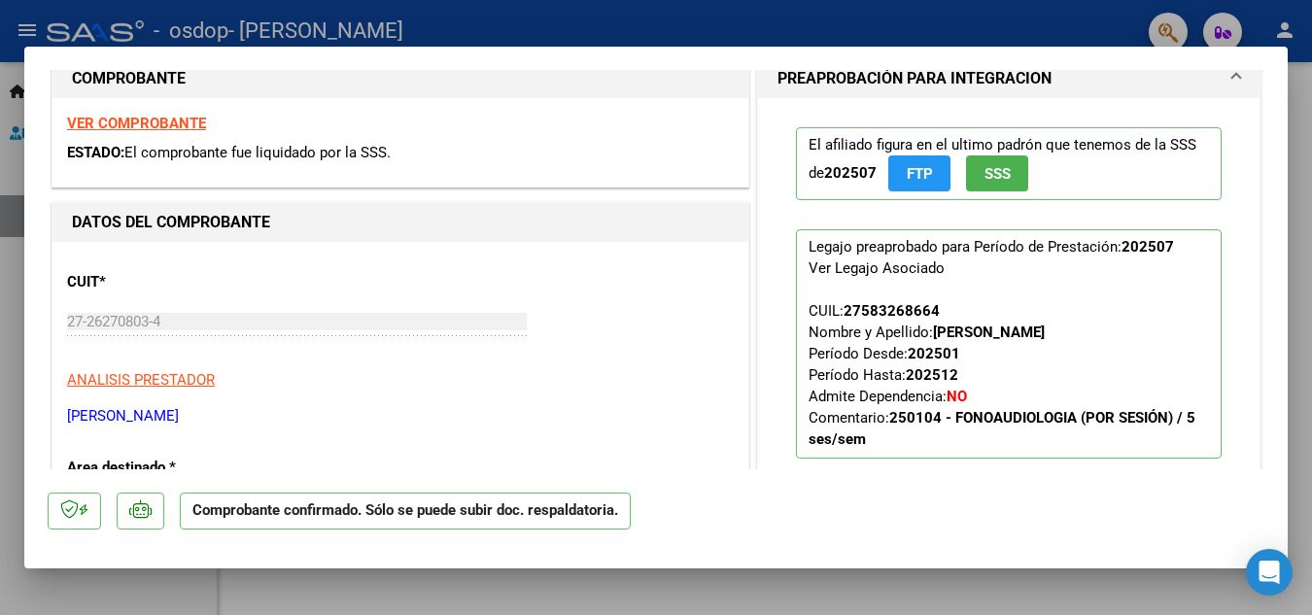
click at [744, 595] on div at bounding box center [656, 307] width 1312 height 615
type input "$ 0,00"
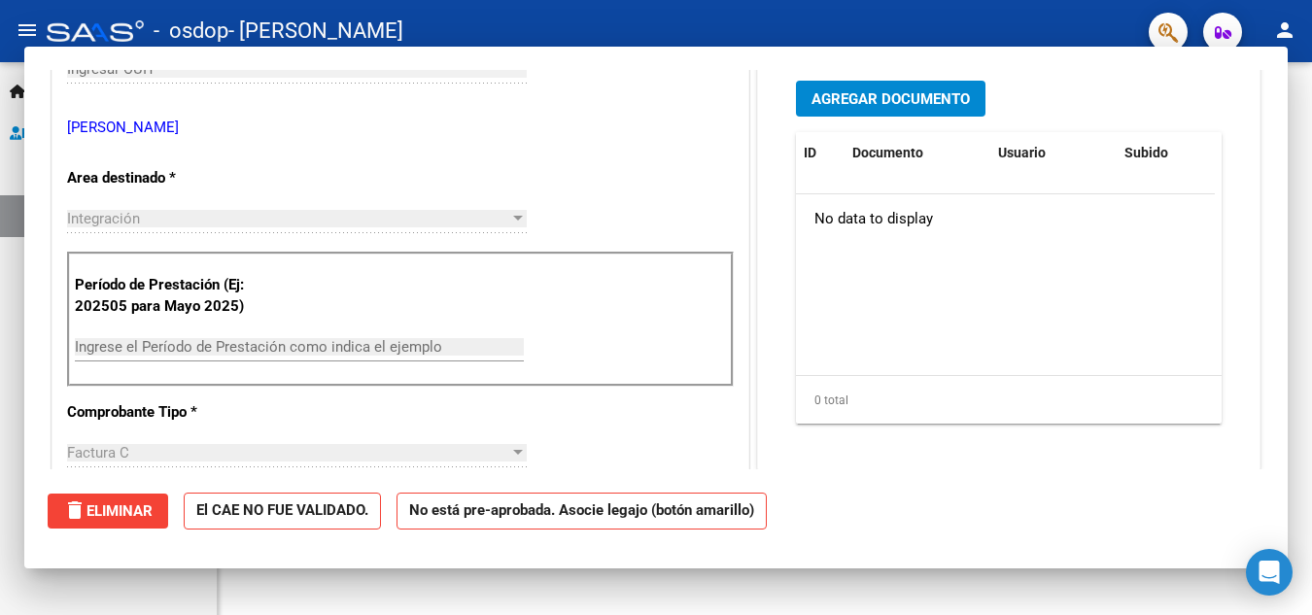
scroll to position [15, 0]
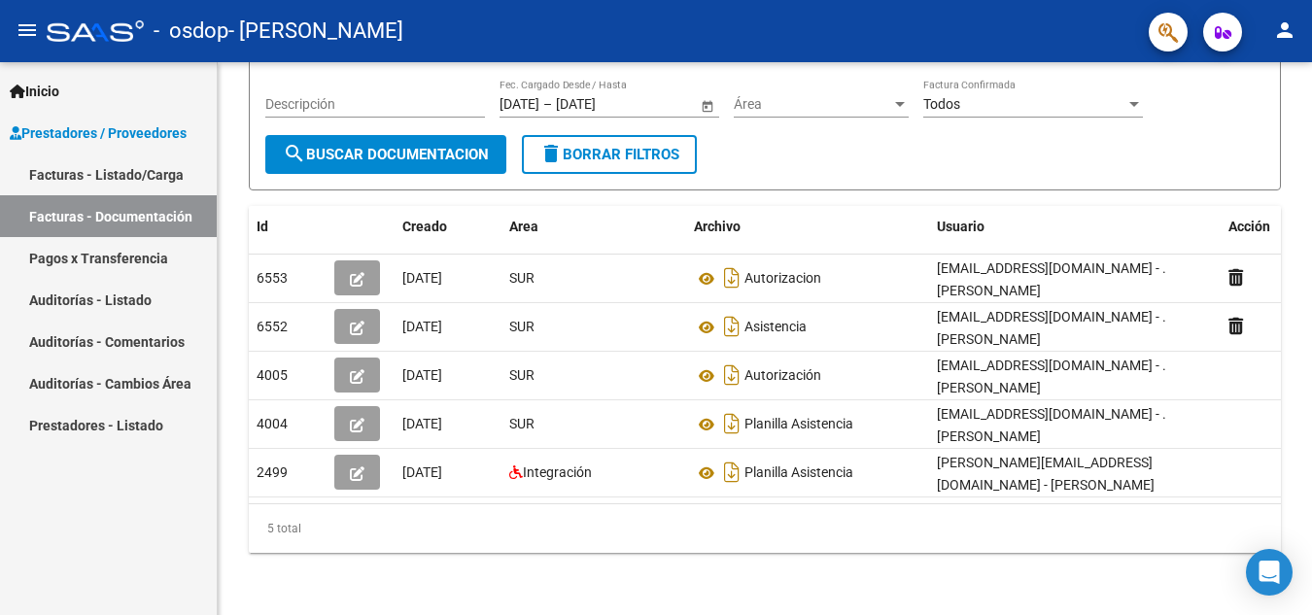
click at [67, 129] on span "Prestadores / Proveedores" at bounding box center [98, 132] width 177 height 21
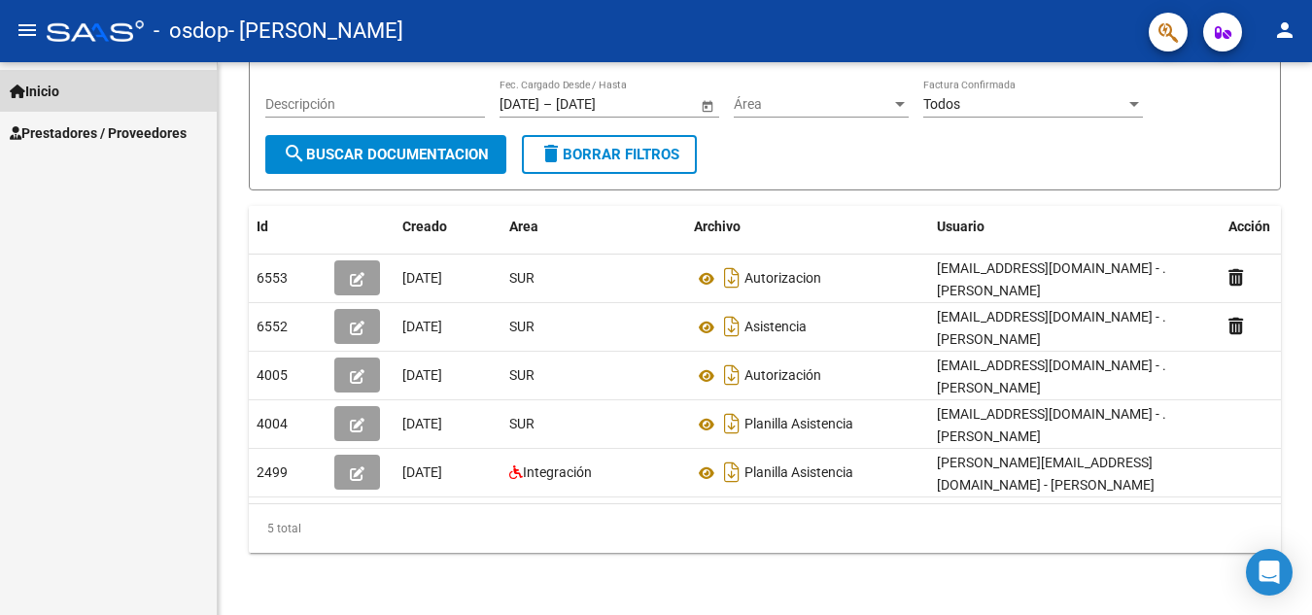
click at [53, 88] on span "Inicio" at bounding box center [35, 91] width 50 height 21
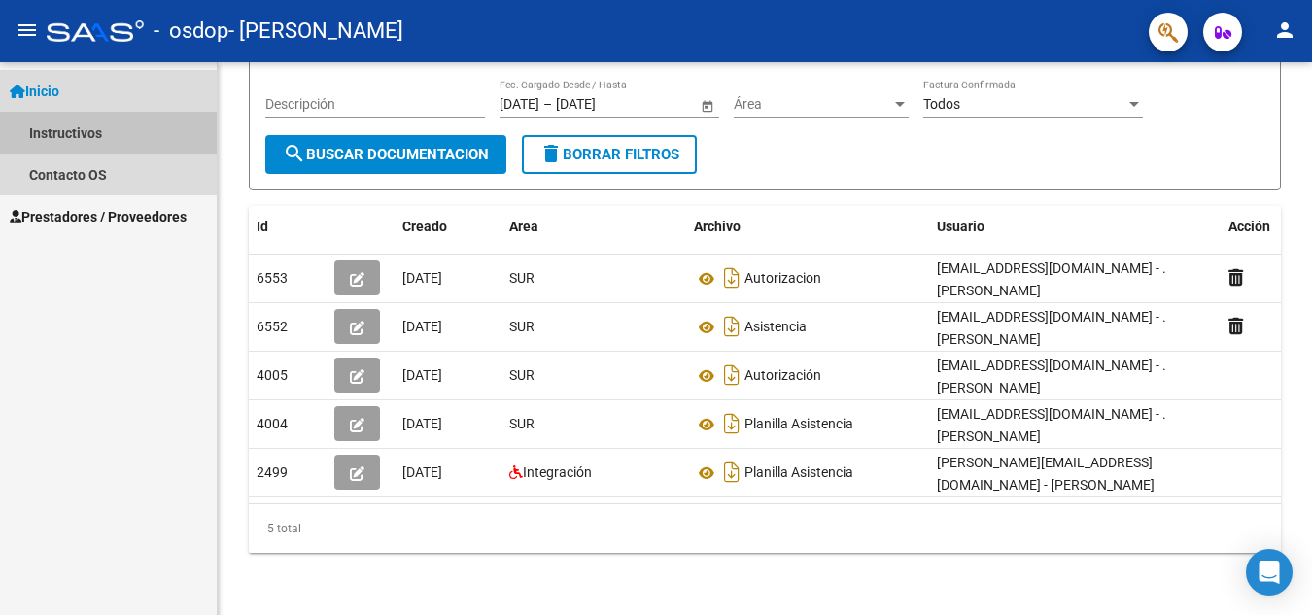
click at [44, 128] on link "Instructivos" at bounding box center [108, 133] width 217 height 42
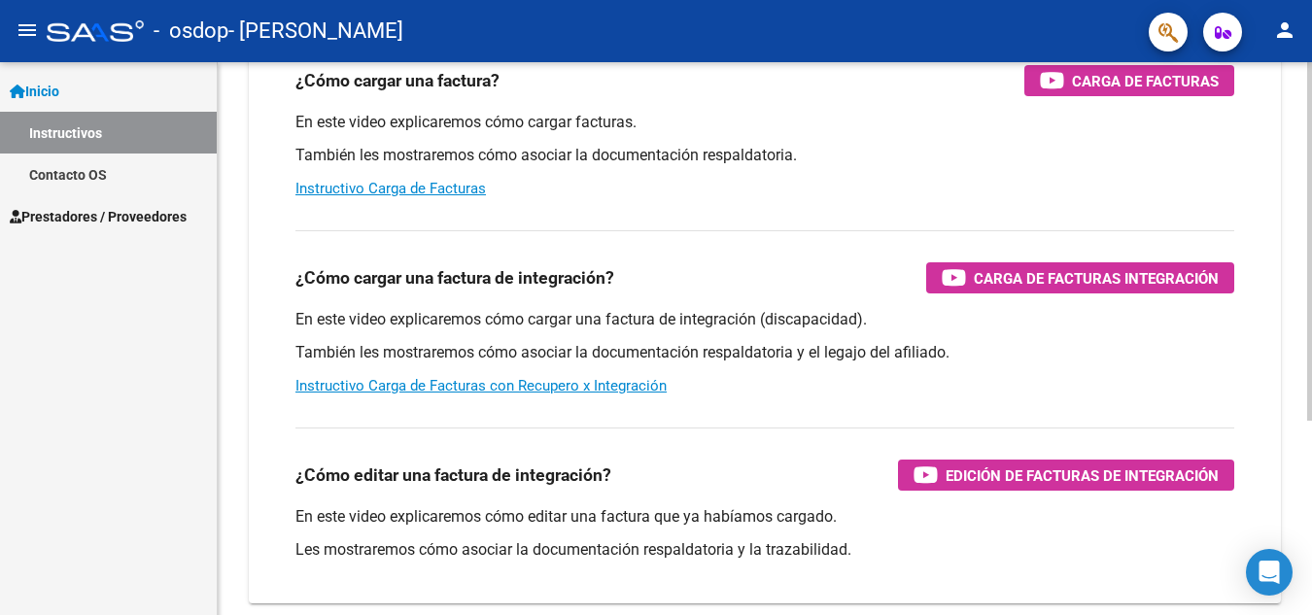
click at [698, 438] on div "¿Cómo editar una factura de integración? Edición de Facturas de integración En …" at bounding box center [765, 500] width 986 height 176
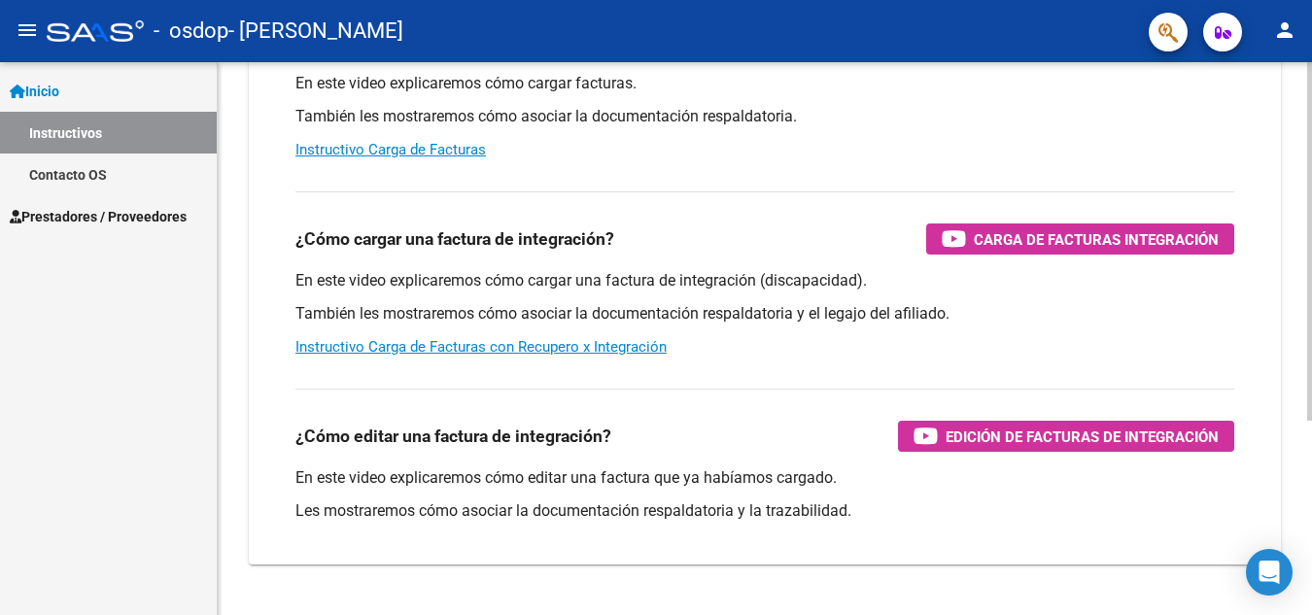
scroll to position [299, 0]
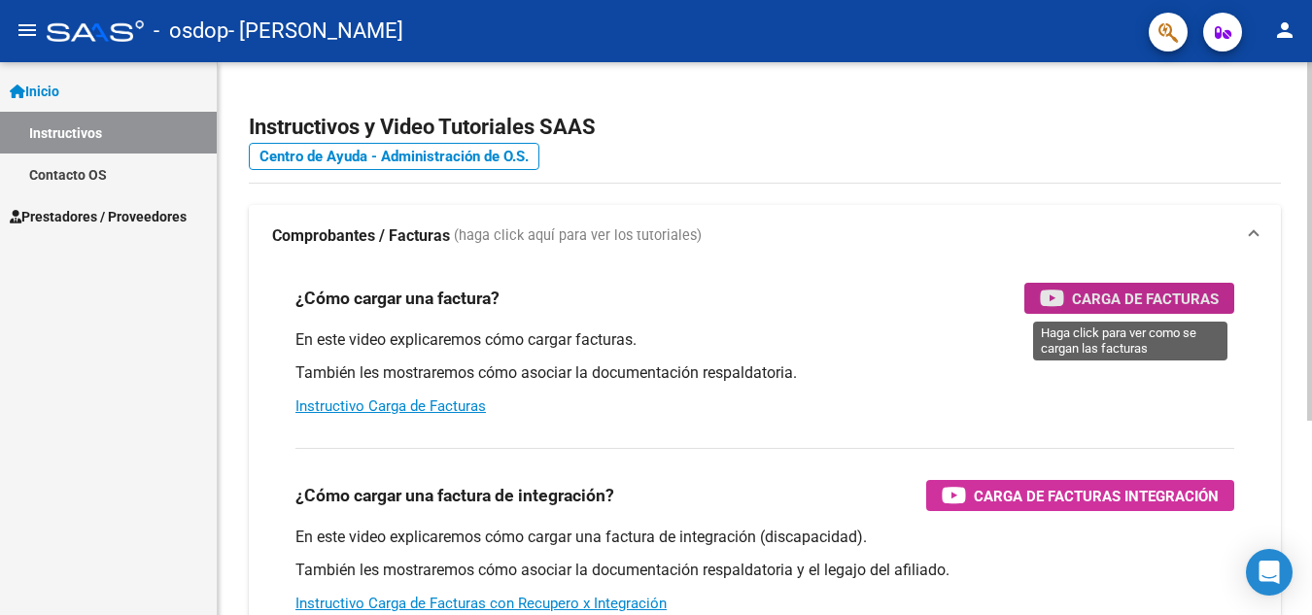
click at [1098, 287] on span "Carga de Facturas" at bounding box center [1145, 299] width 147 height 24
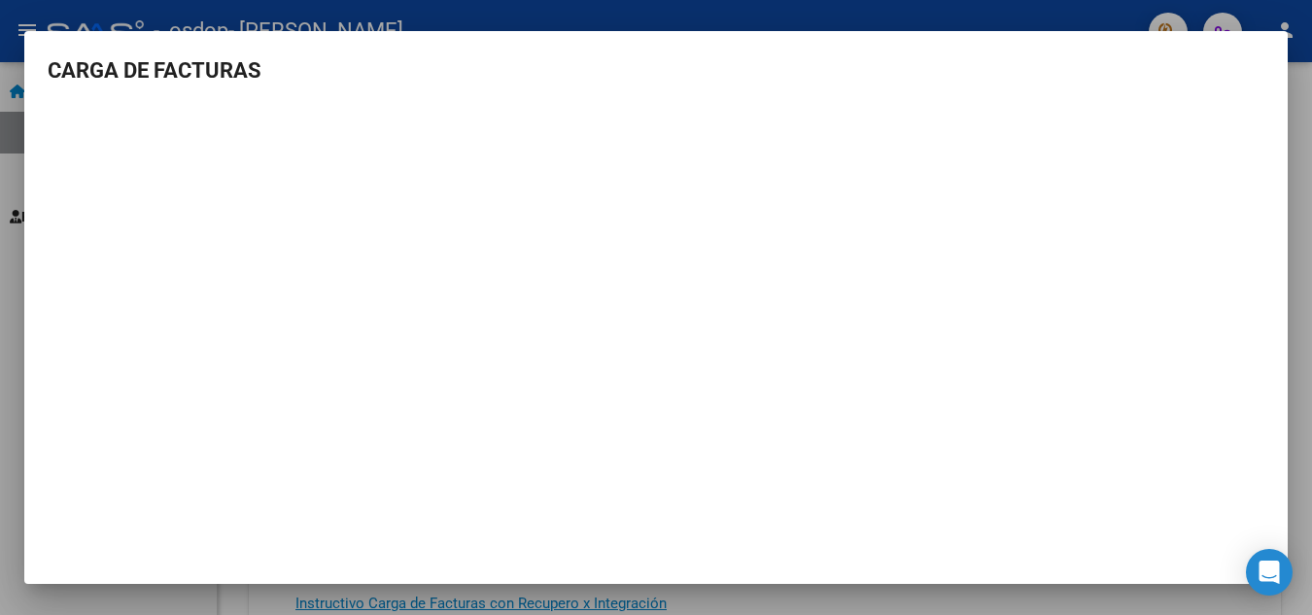
click at [1013, 595] on div at bounding box center [656, 307] width 1312 height 615
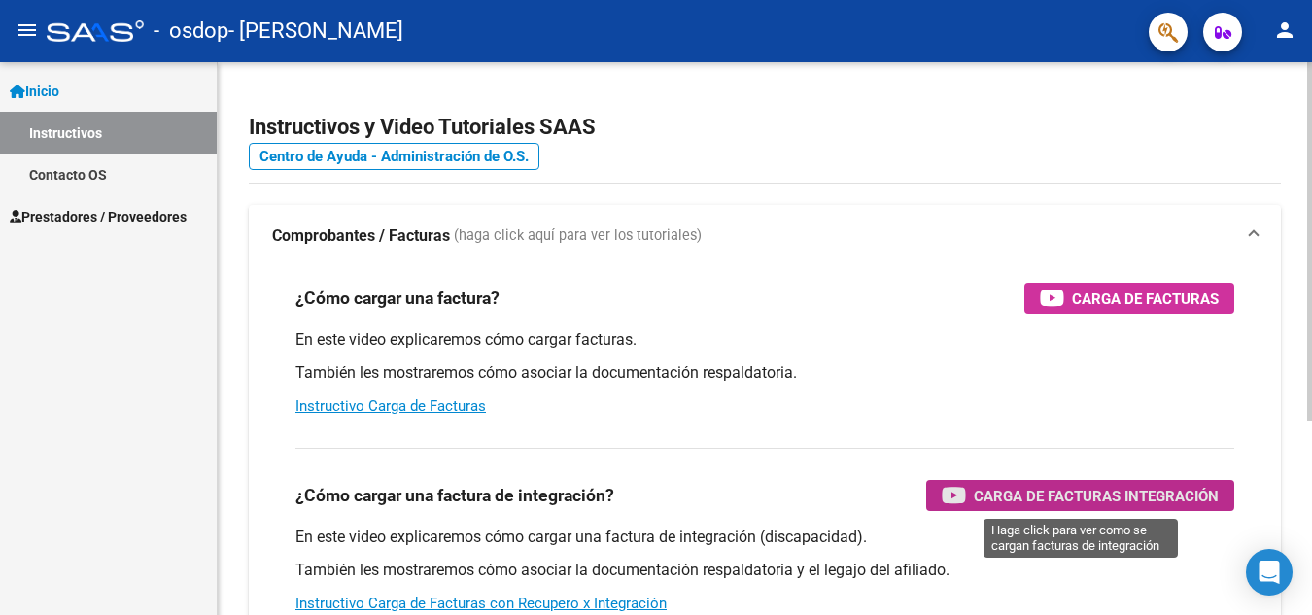
click at [1068, 488] on span "Carga de Facturas Integración" at bounding box center [1096, 496] width 245 height 24
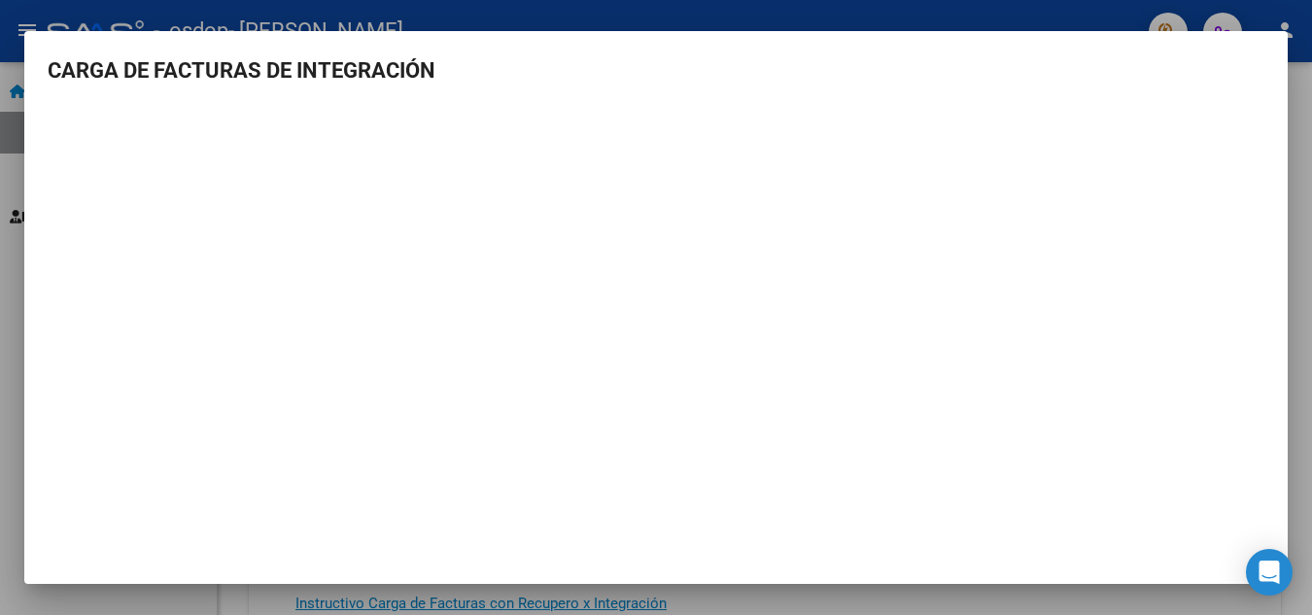
click at [910, 594] on div at bounding box center [656, 307] width 1312 height 615
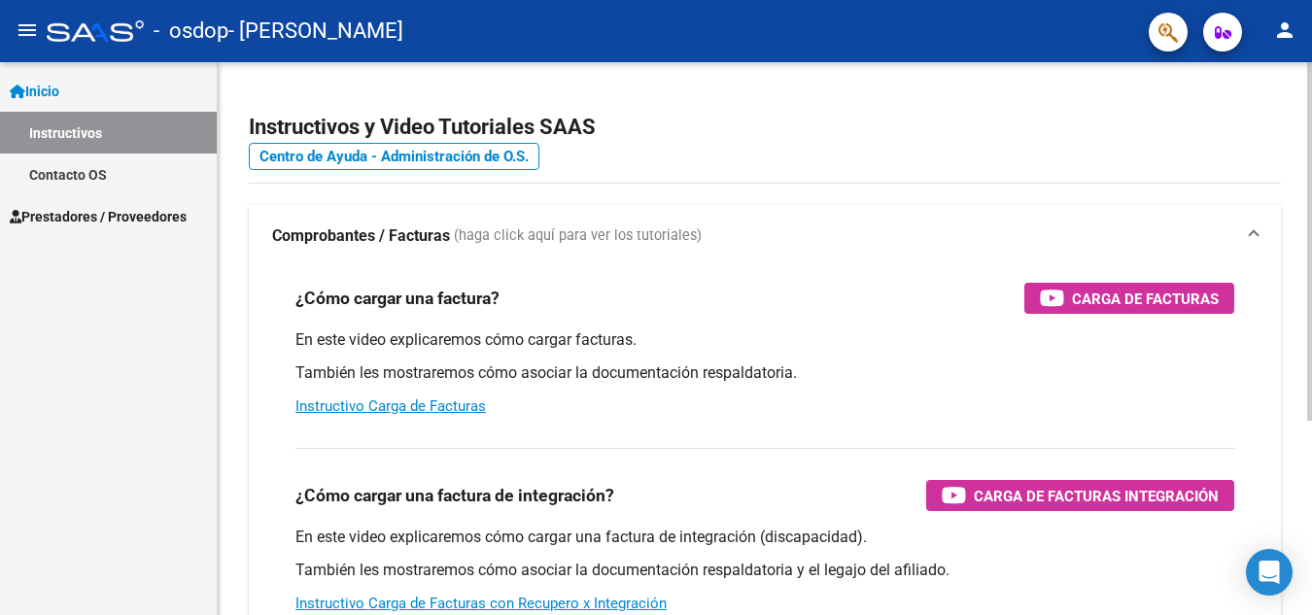
scroll to position [299, 0]
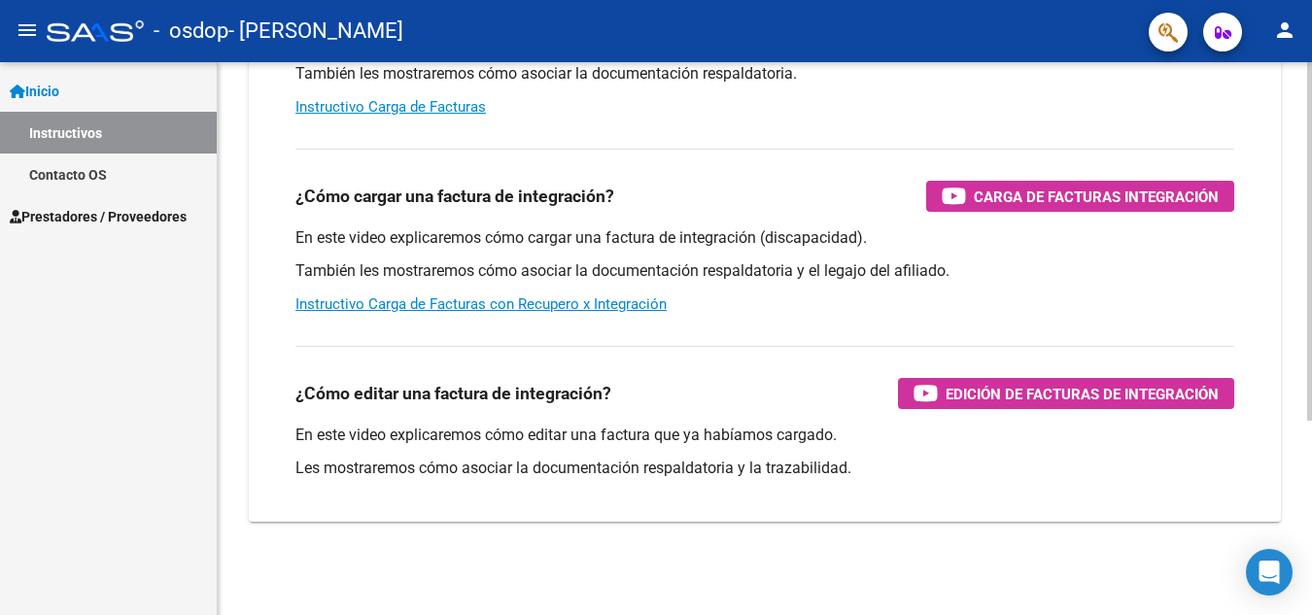
click at [1297, 486] on div at bounding box center [1309, 338] width 5 height 553
click at [1297, 486] on div at bounding box center [1309, 436] width 5 height 359
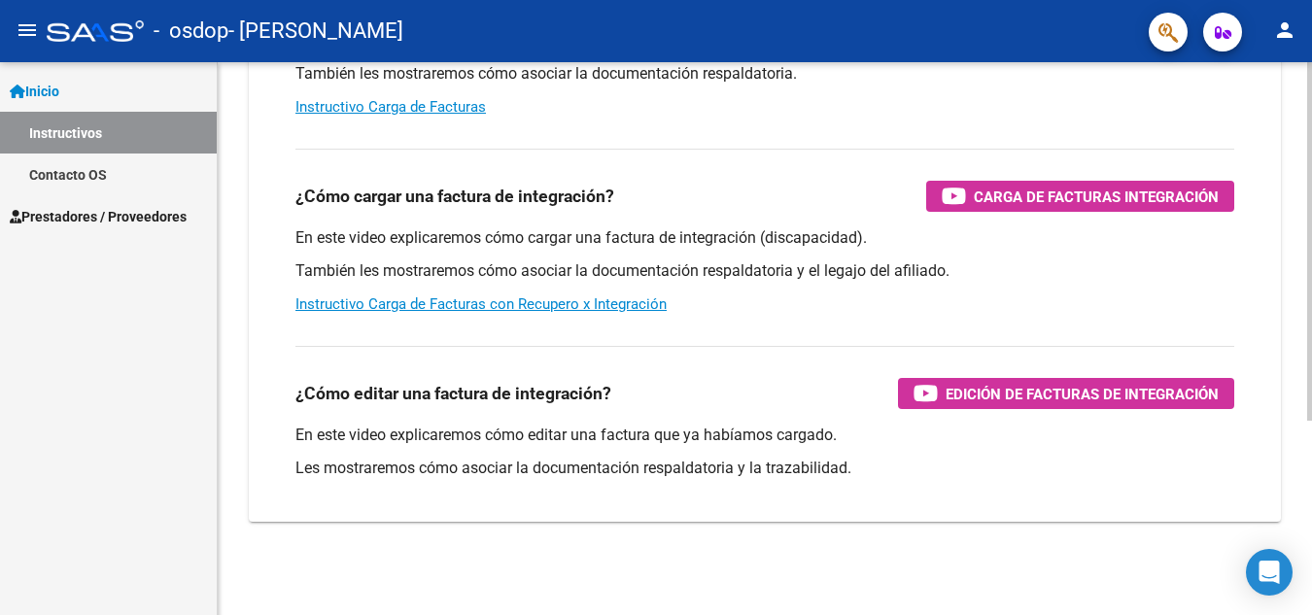
scroll to position [0, 0]
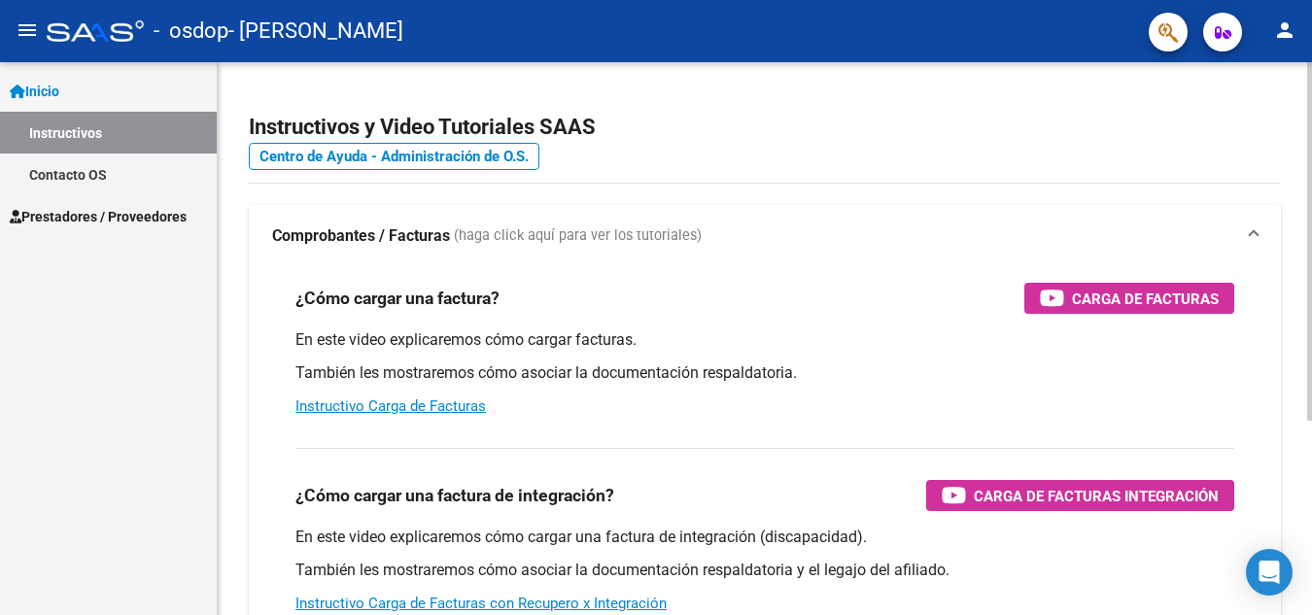
click at [1297, 186] on div at bounding box center [1309, 338] width 5 height 553
click at [1297, 186] on div at bounding box center [1309, 241] width 5 height 359
